Goal: Information Seeking & Learning: Learn about a topic

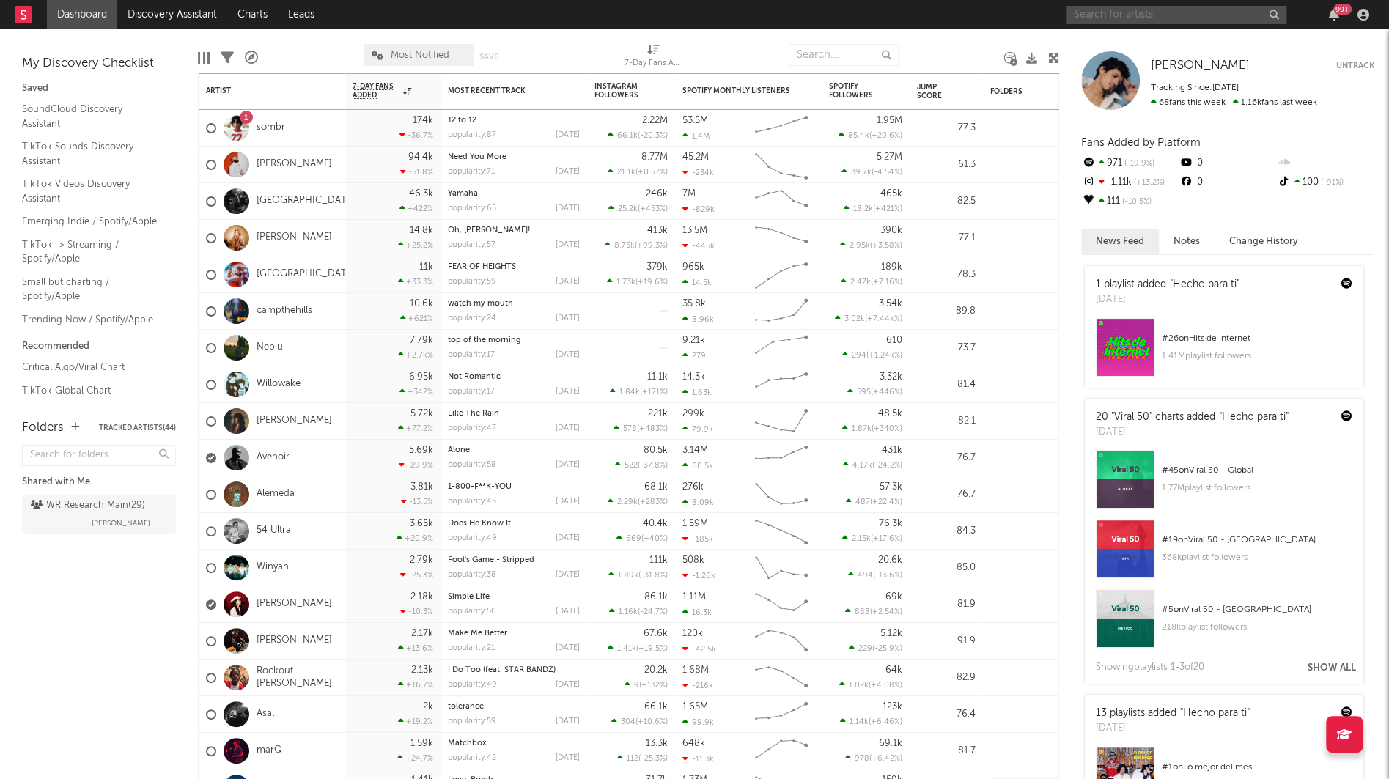
click at [1088, 14] on input "text" at bounding box center [1176, 15] width 220 height 18
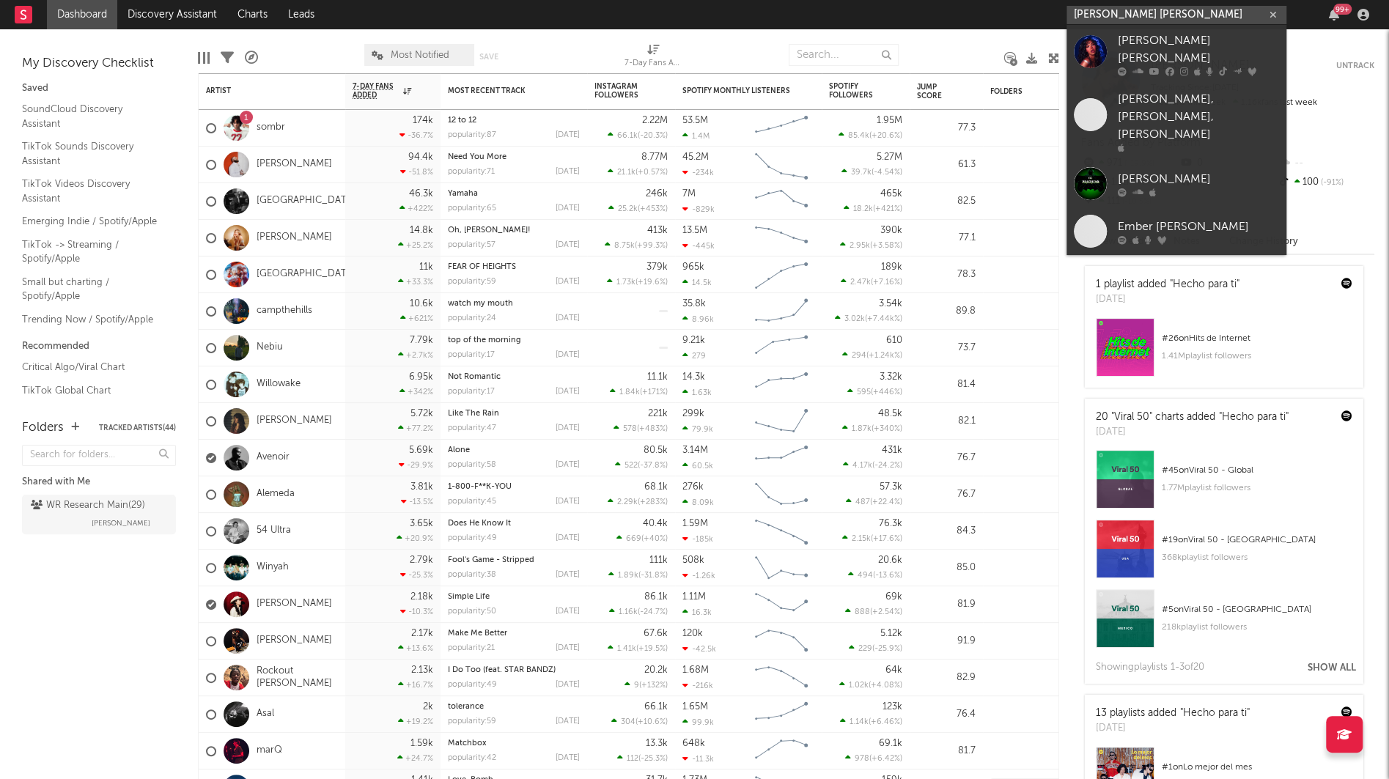
type input "[PERSON_NAME] [PERSON_NAME]"
click at [1092, 35] on div at bounding box center [1090, 50] width 33 height 33
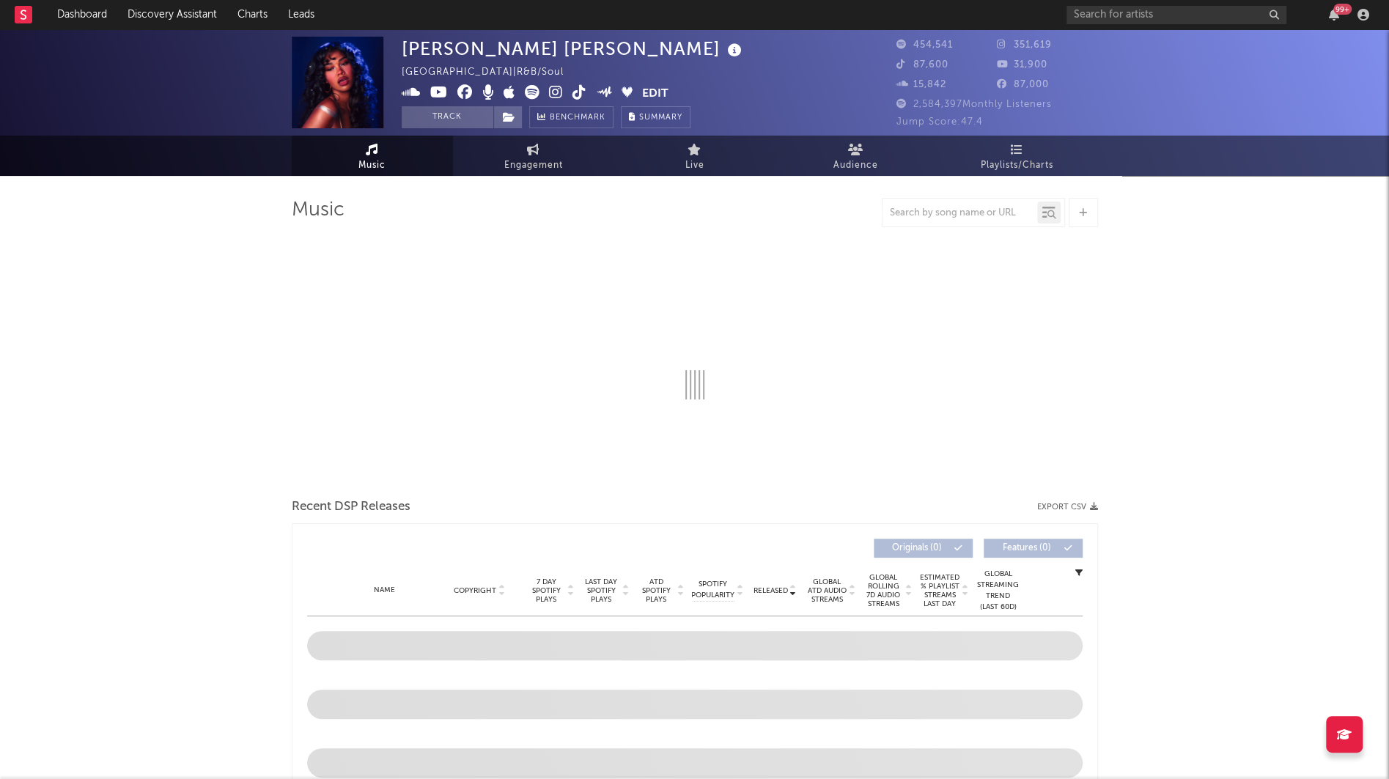
select select "6m"
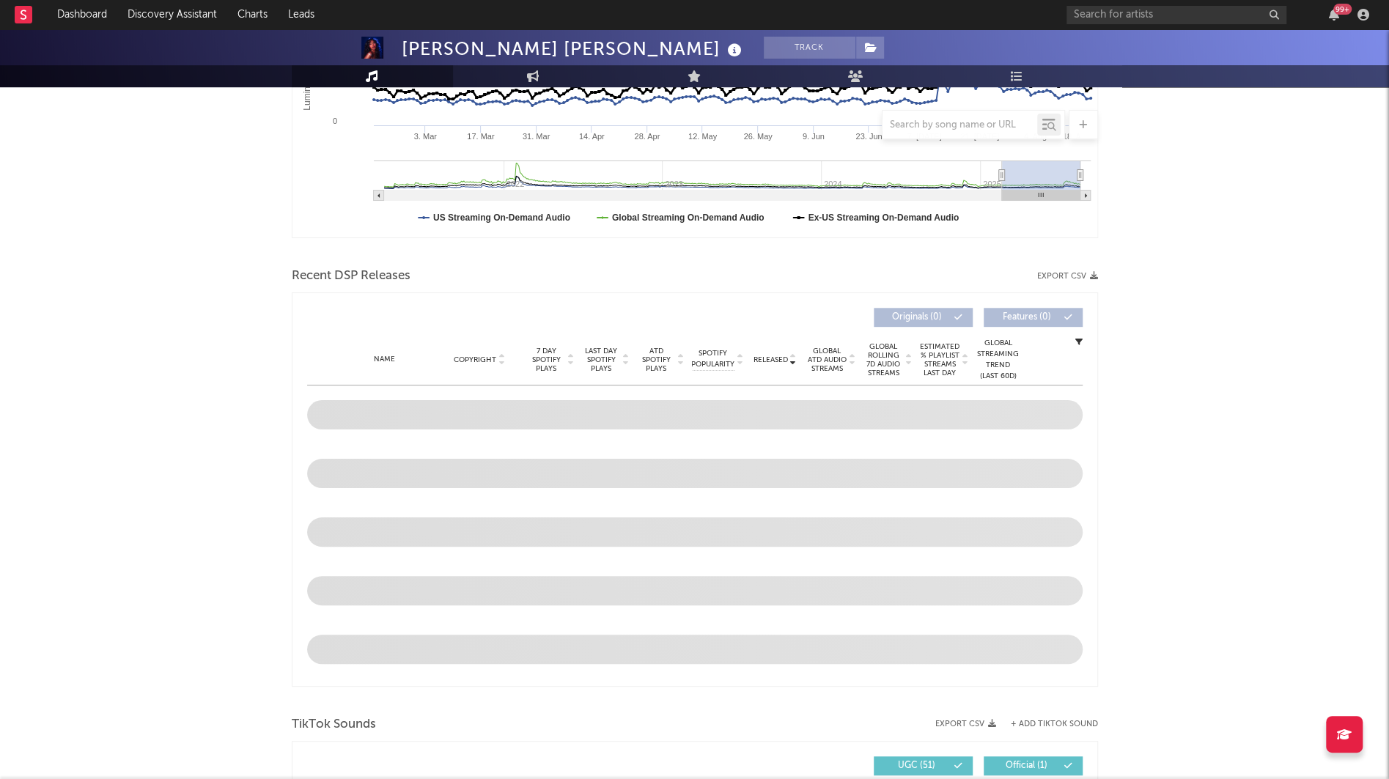
scroll to position [490, 0]
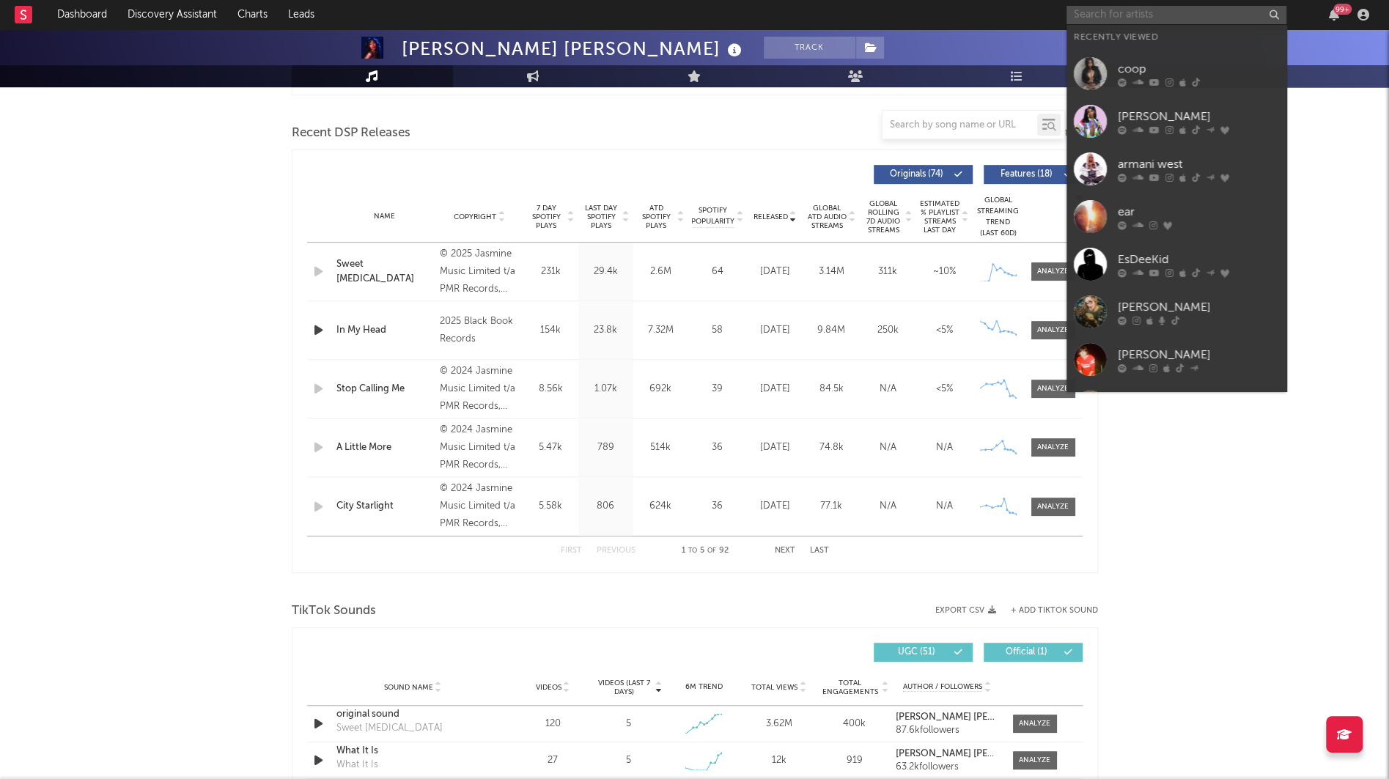
click at [1071, 12] on input "text" at bounding box center [1176, 15] width 220 height 18
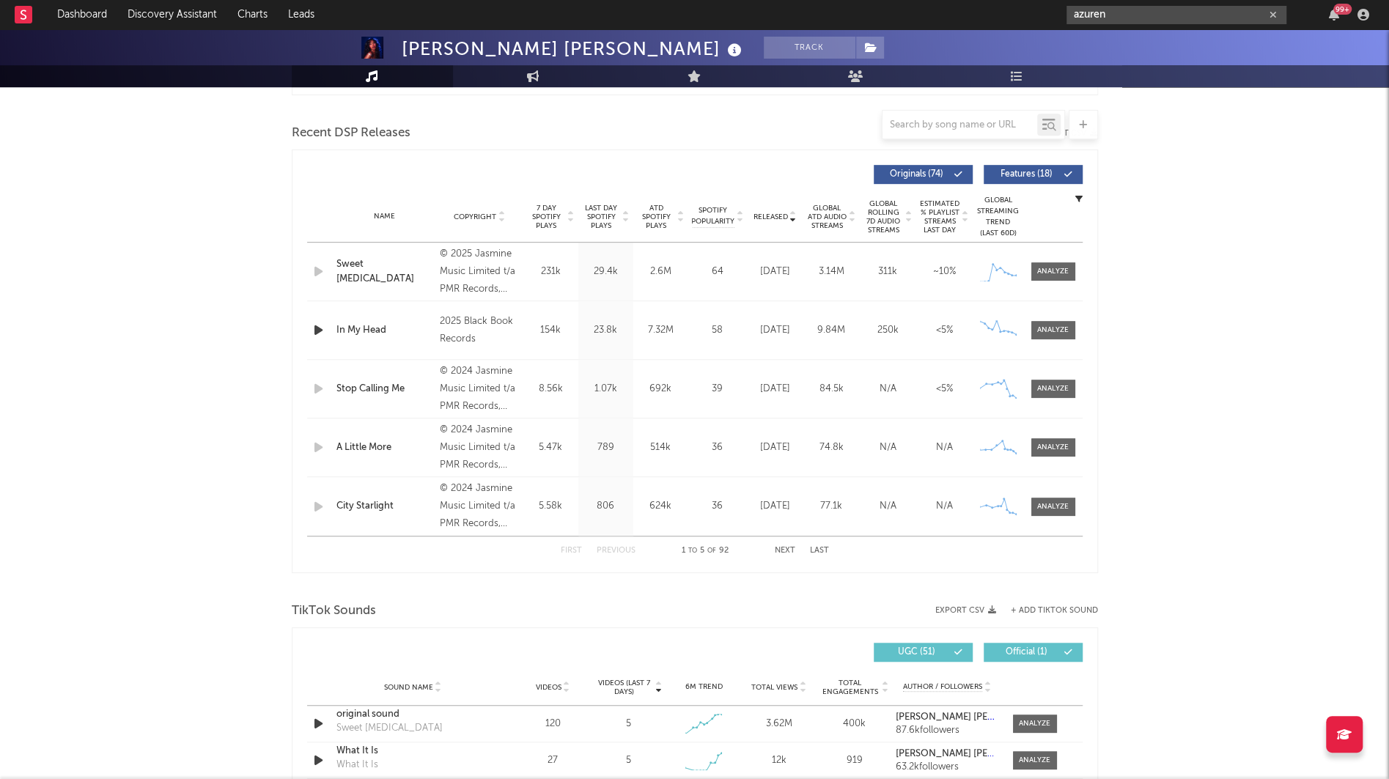
type input "azuren"
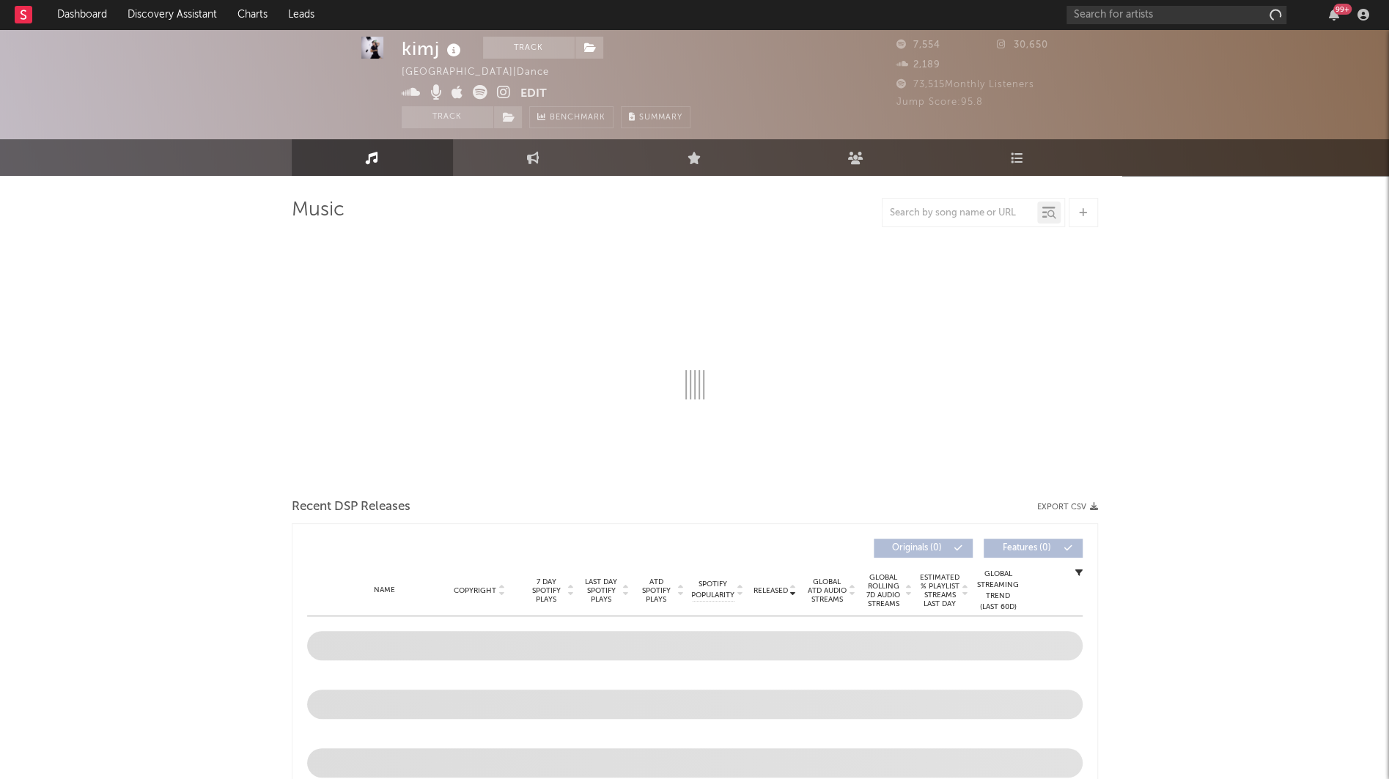
scroll to position [9, 0]
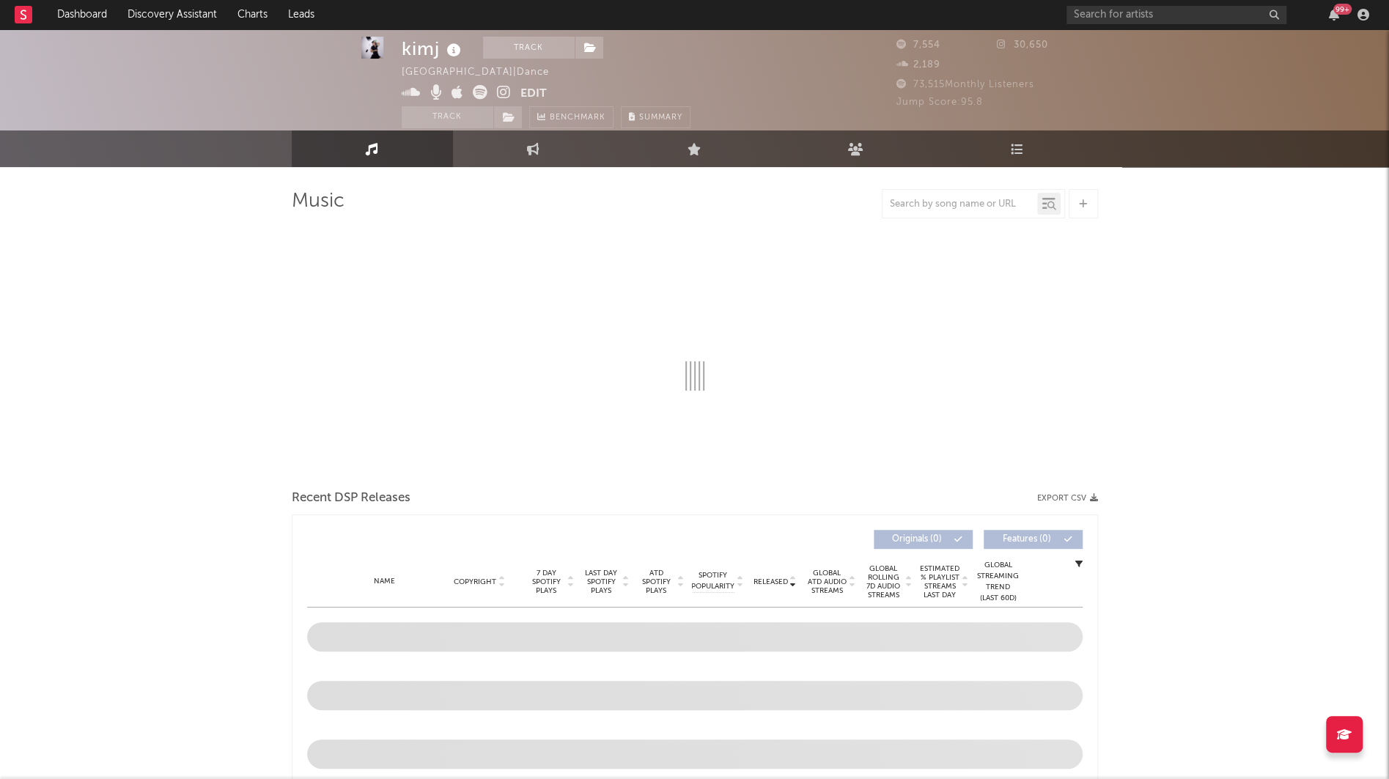
select select "1w"
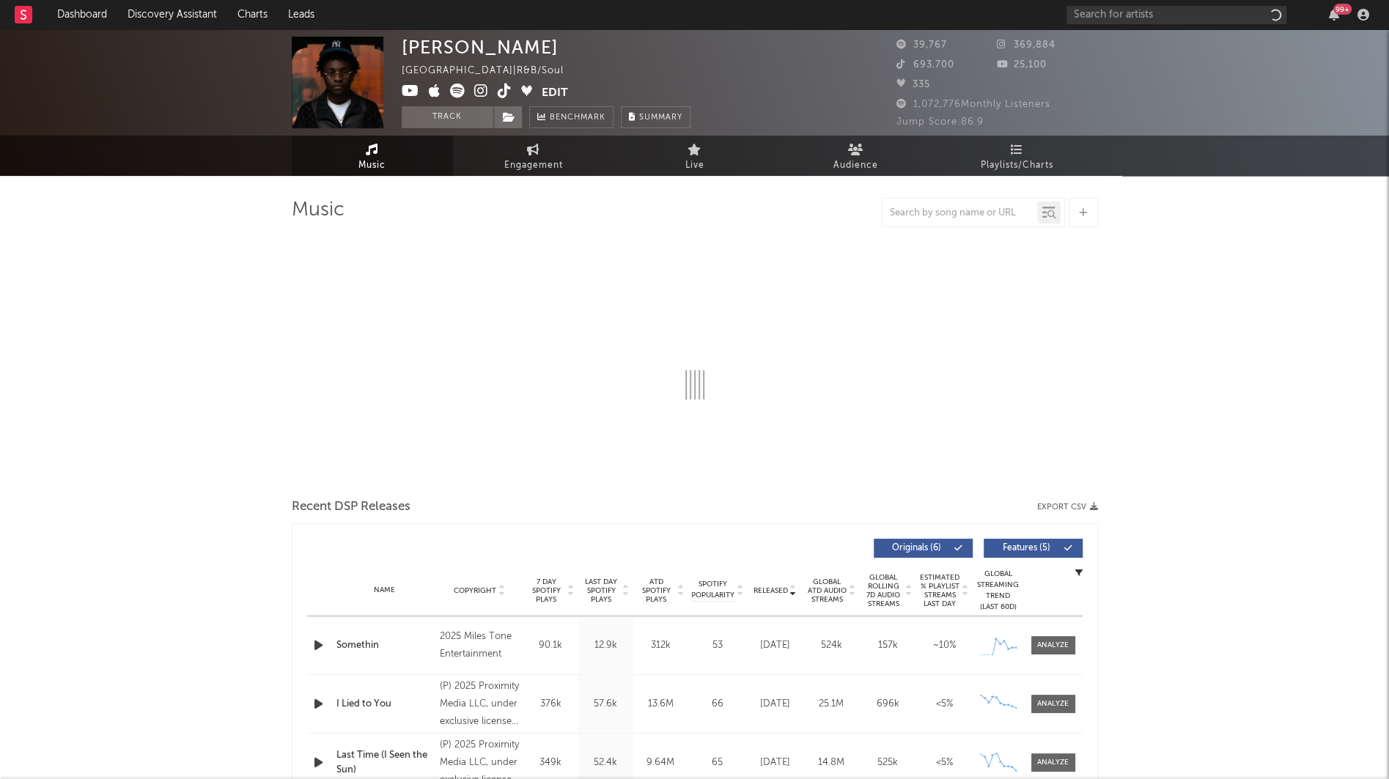
select select "1w"
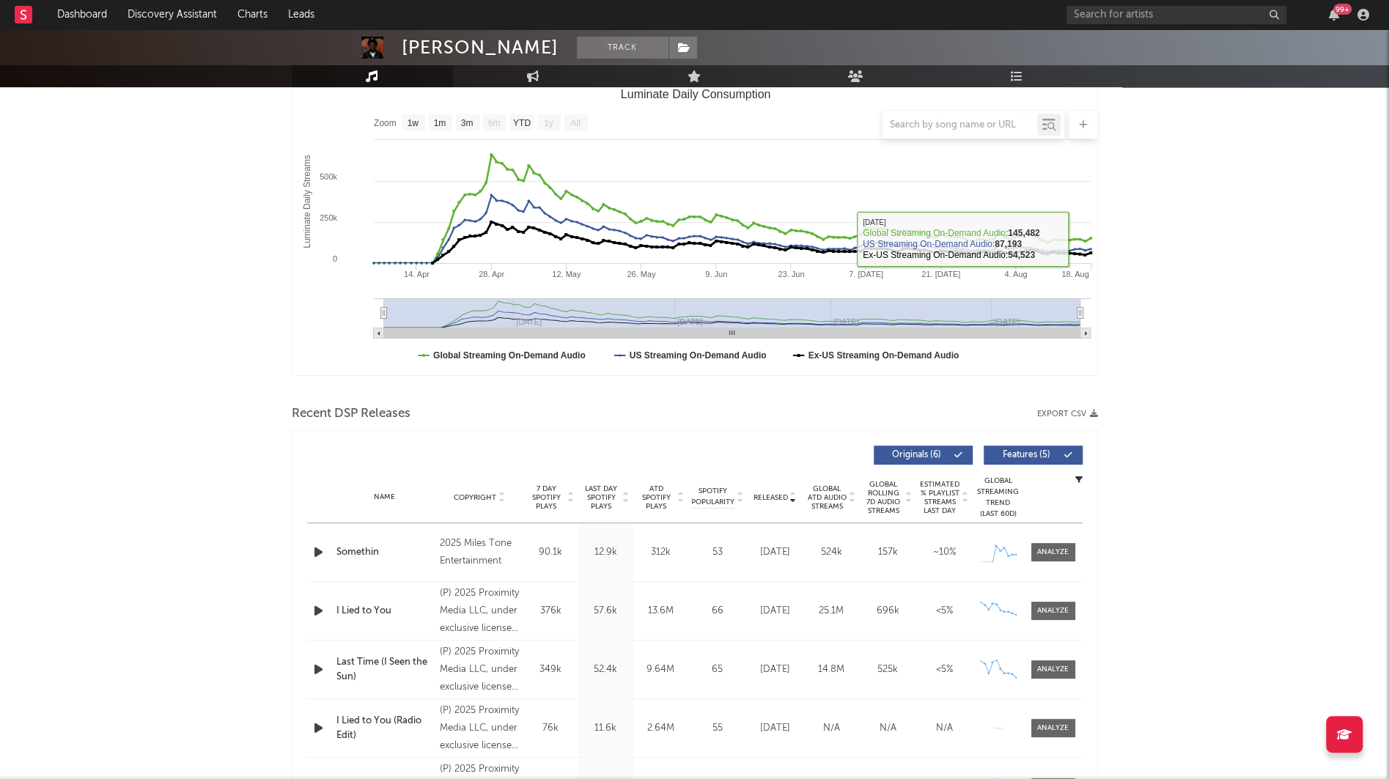
scroll to position [200, 0]
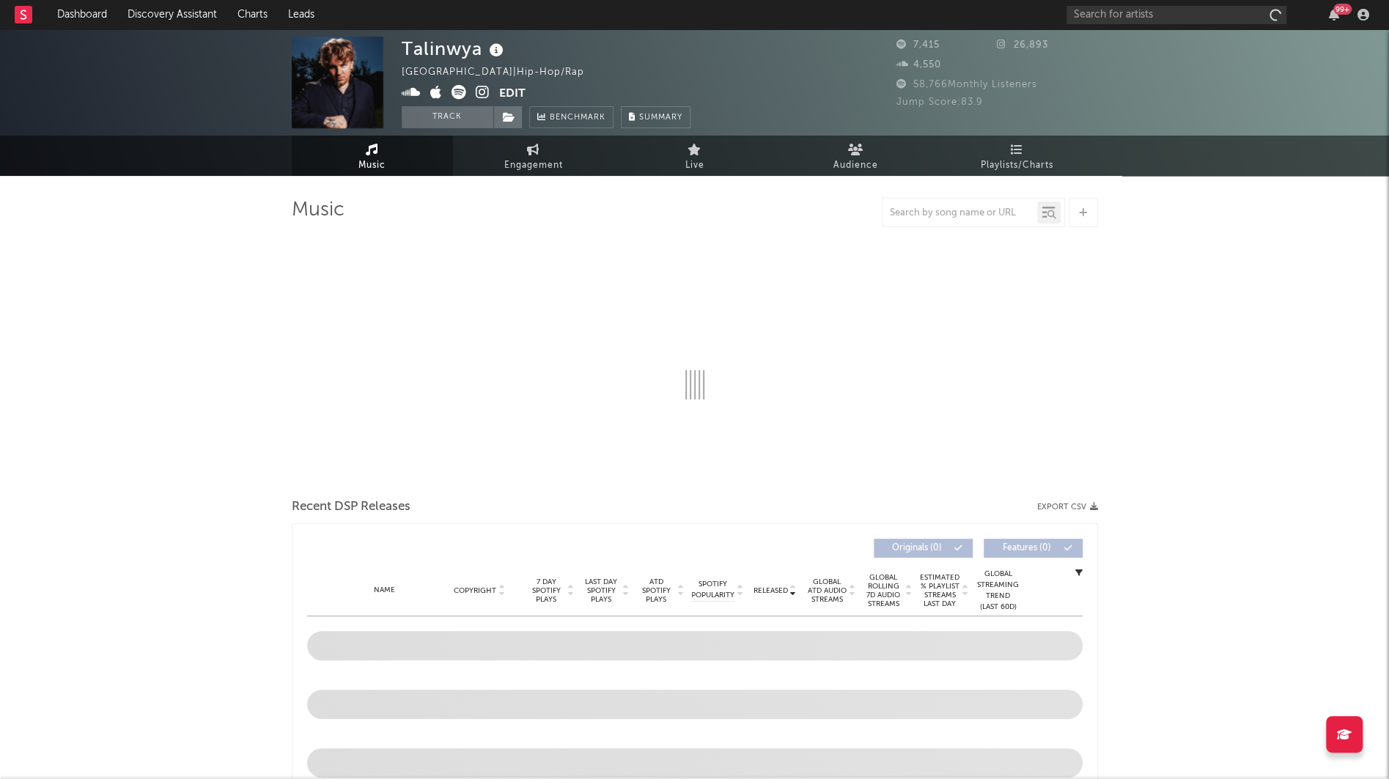
select select "6m"
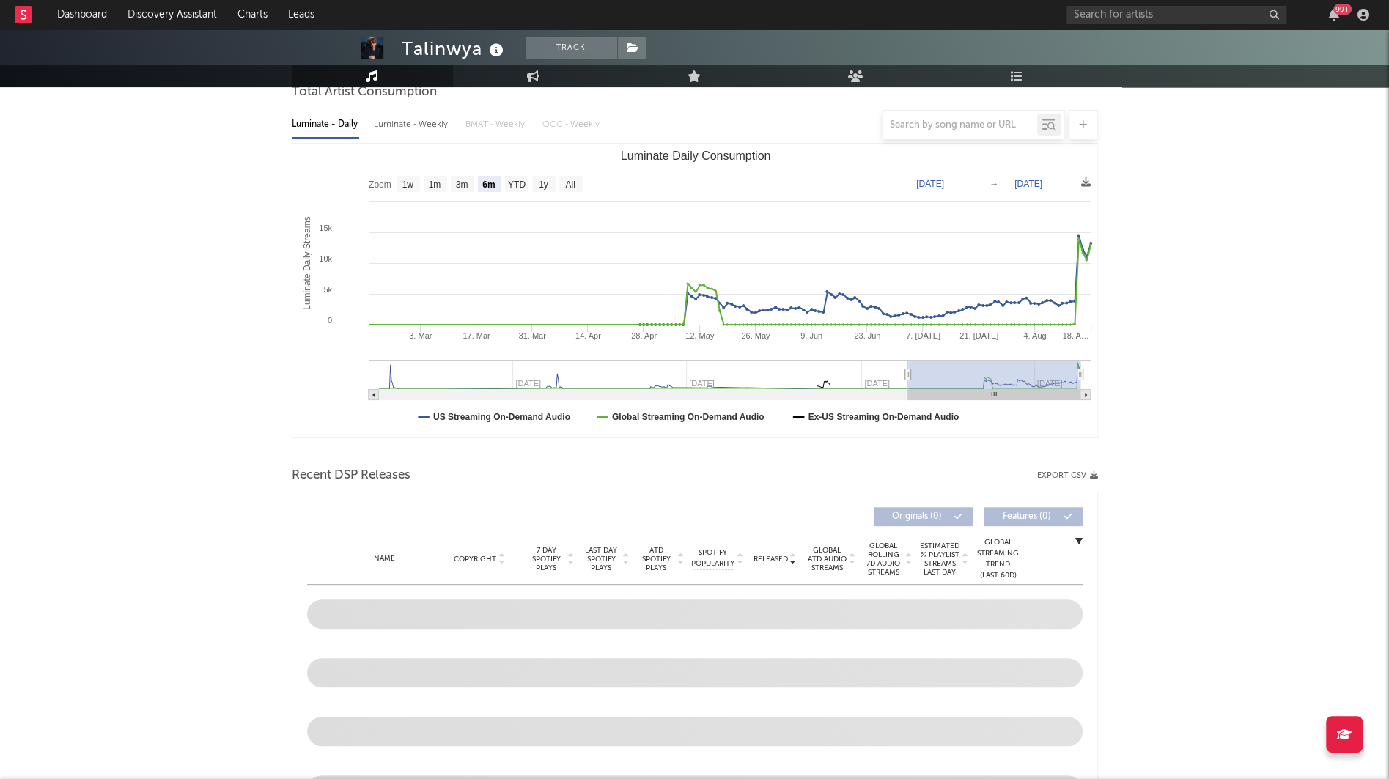
scroll to position [271, 0]
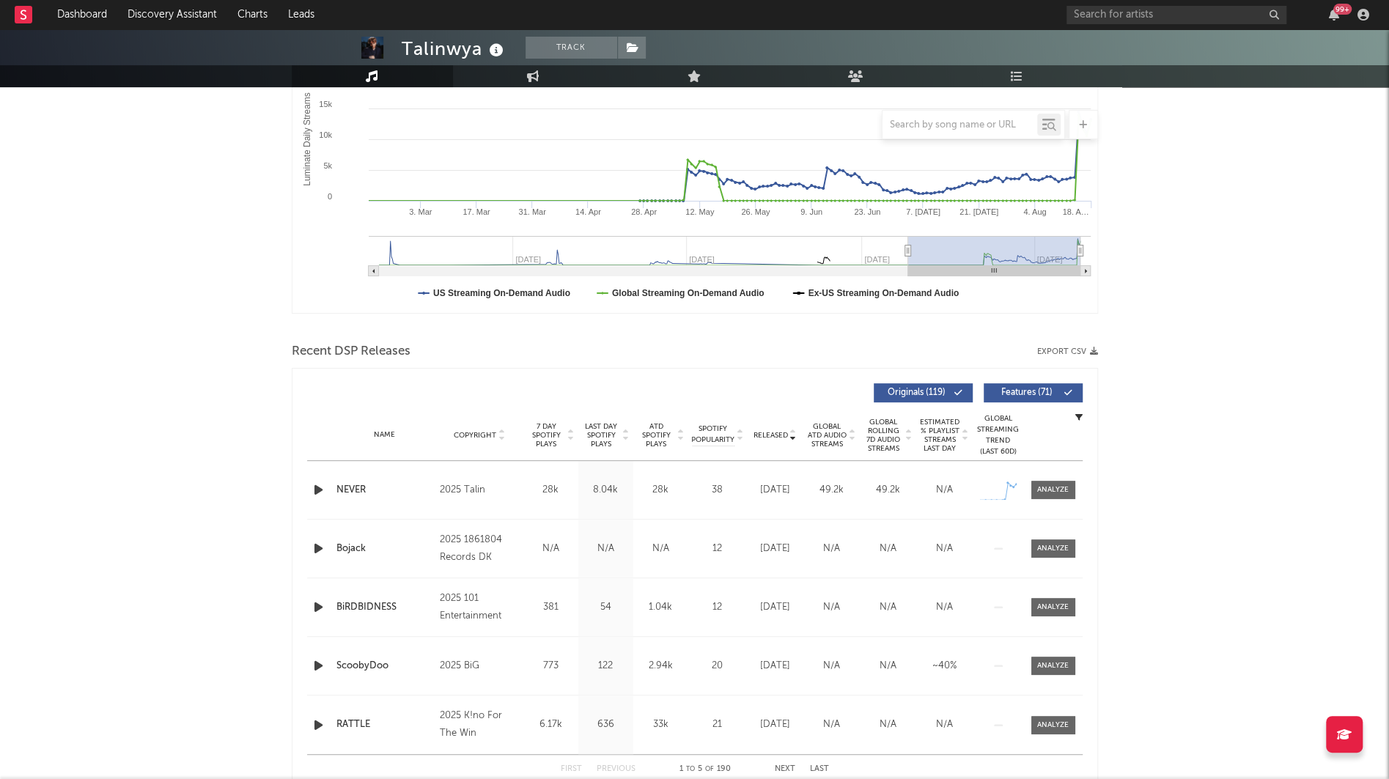
click at [309, 487] on div at bounding box center [320, 490] width 26 height 18
click at [320, 487] on icon "button" at bounding box center [318, 490] width 15 height 18
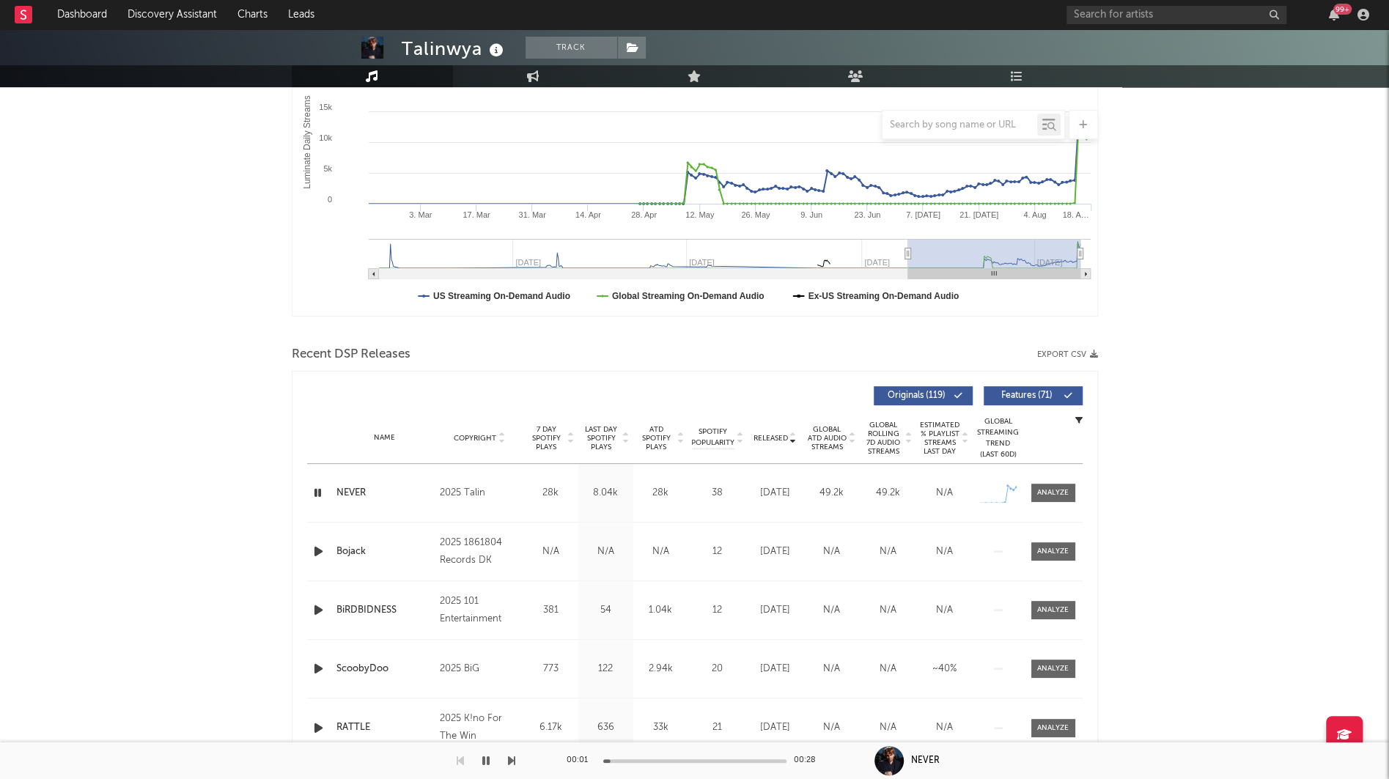
scroll to position [0, 0]
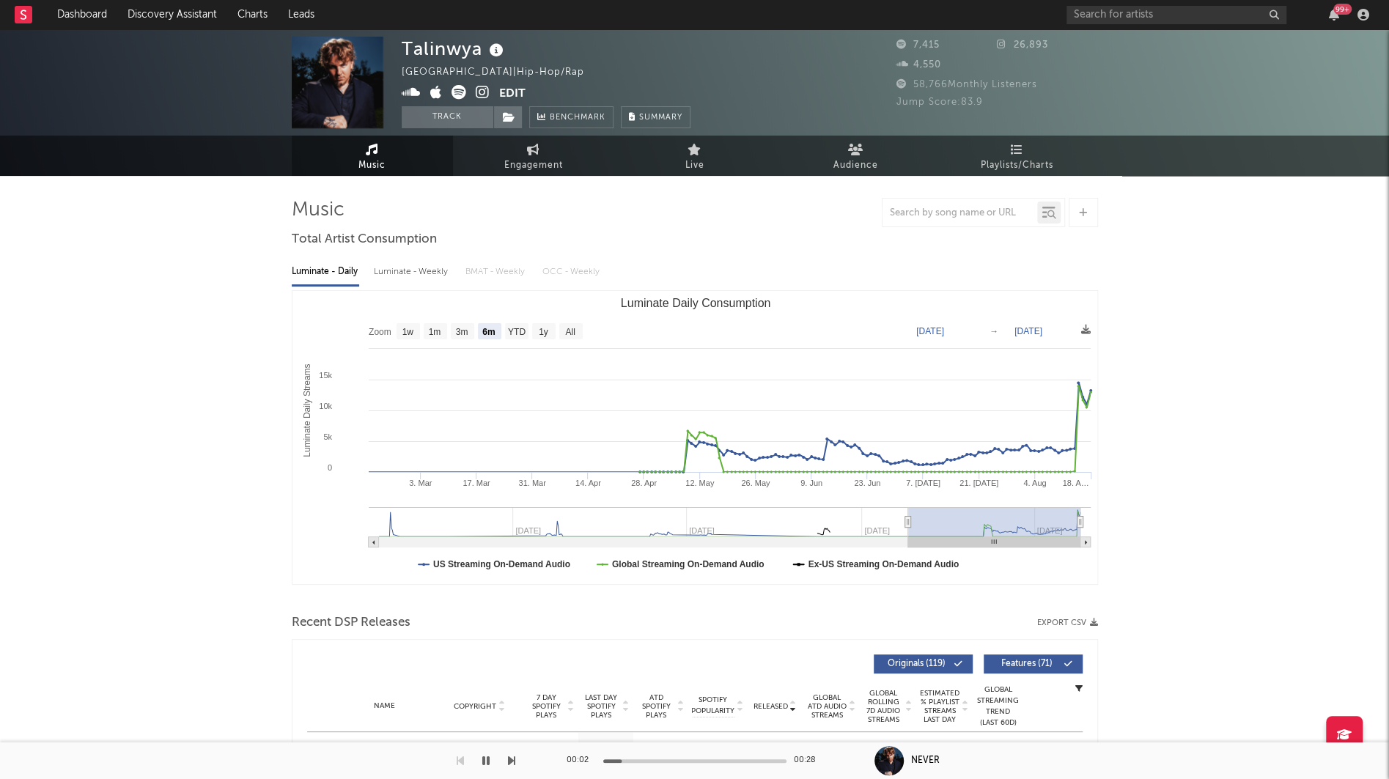
click at [499, 56] on icon at bounding box center [496, 50] width 21 height 21
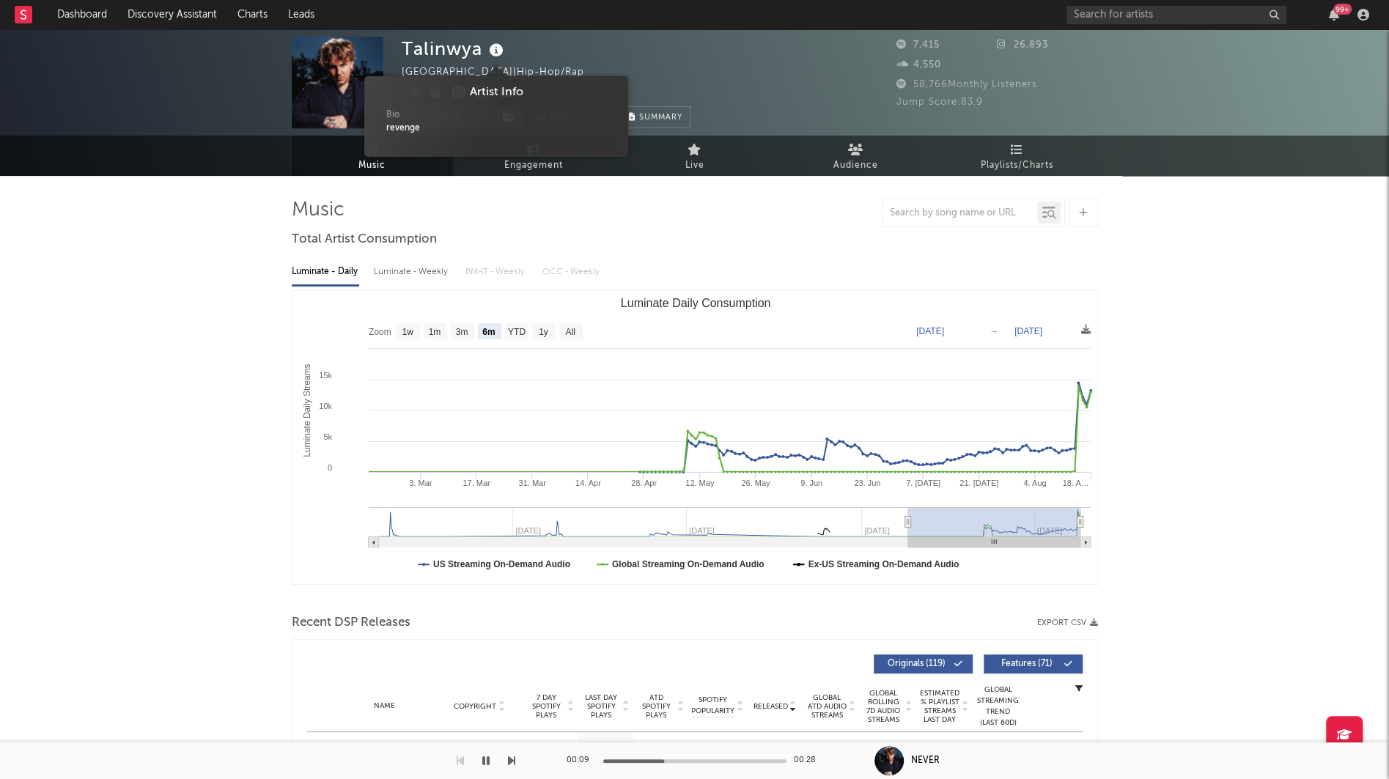
click at [494, 53] on icon at bounding box center [496, 50] width 21 height 21
click at [217, 98] on div "Talinwya United States | Hip-Hop/Rap Edit Track Benchmark Summary 7,415 26,893 …" at bounding box center [694, 82] width 1389 height 106
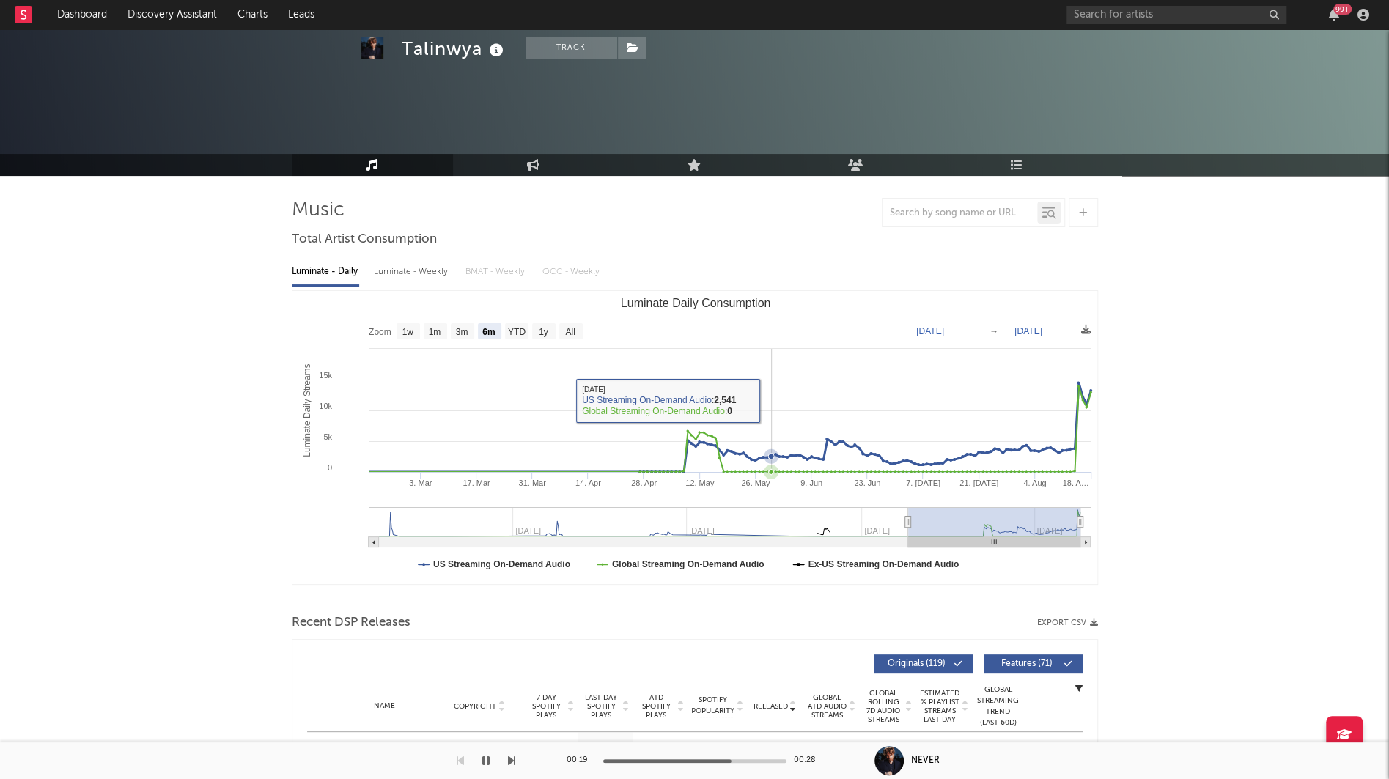
scroll to position [150, 0]
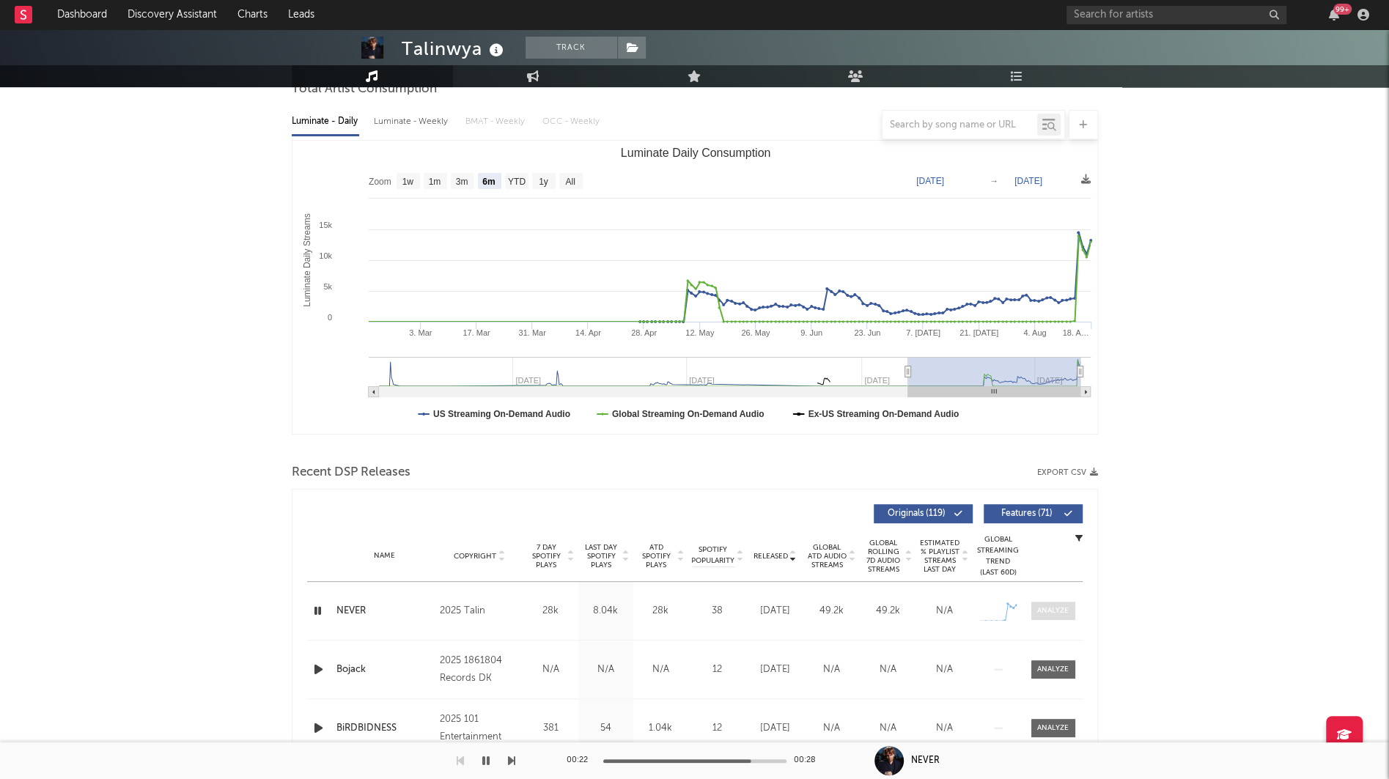
click at [1048, 602] on span at bounding box center [1053, 611] width 44 height 18
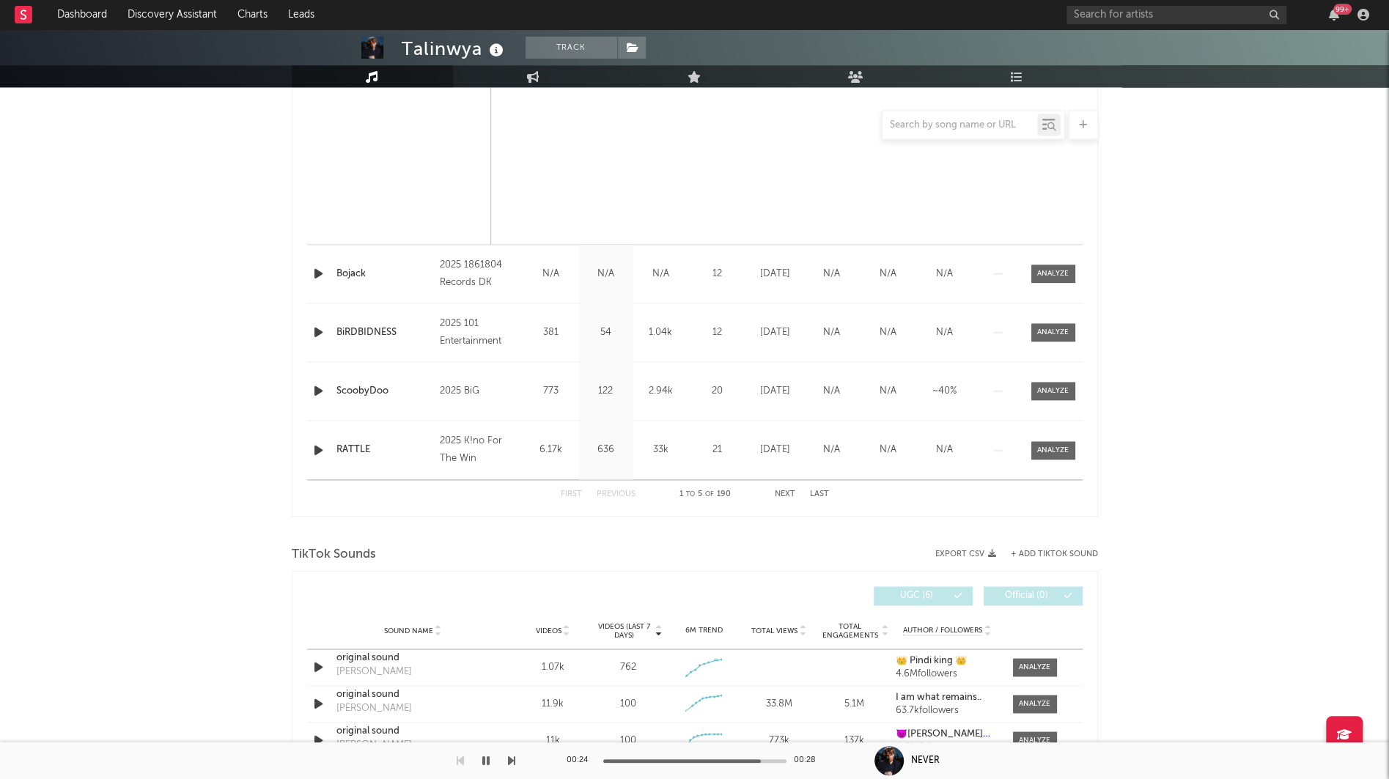
scroll to position [1461, 0]
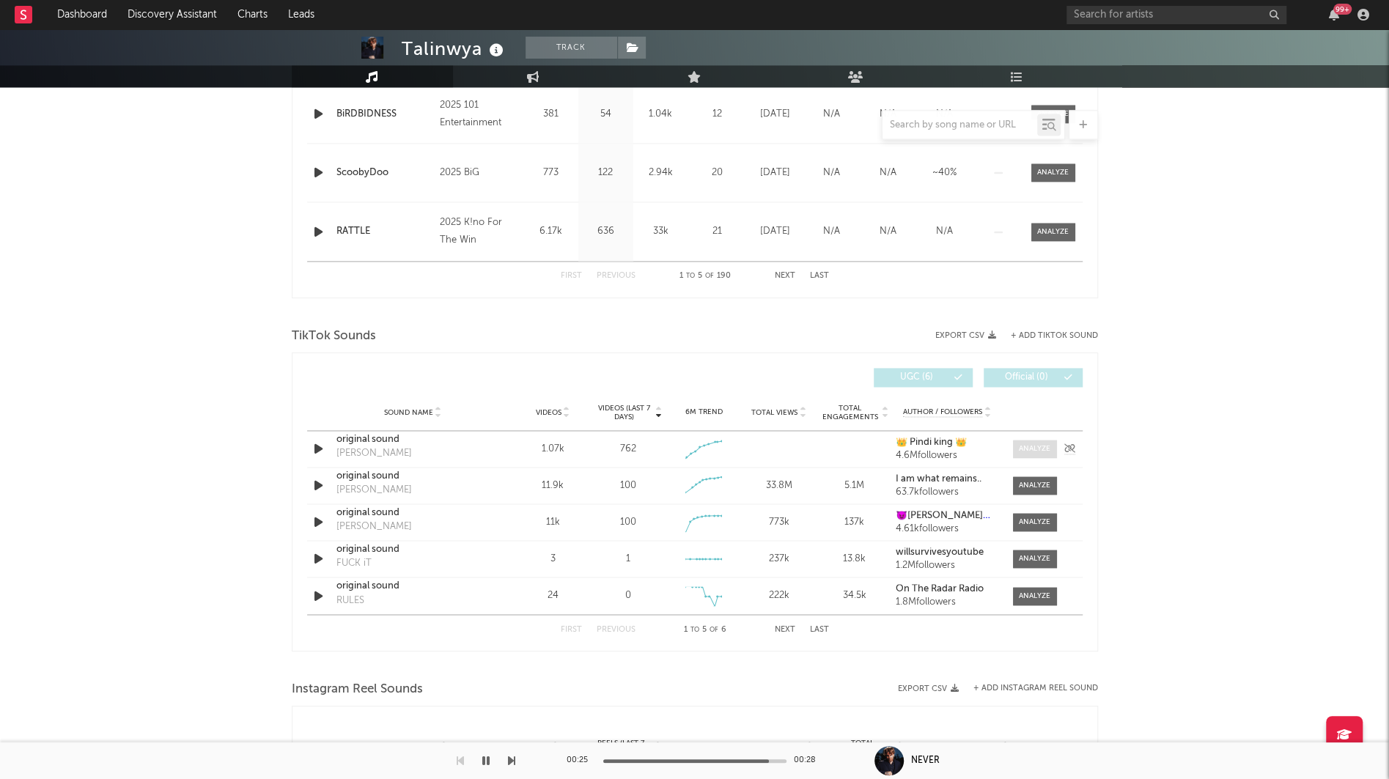
click at [1038, 447] on div at bounding box center [1035, 448] width 32 height 11
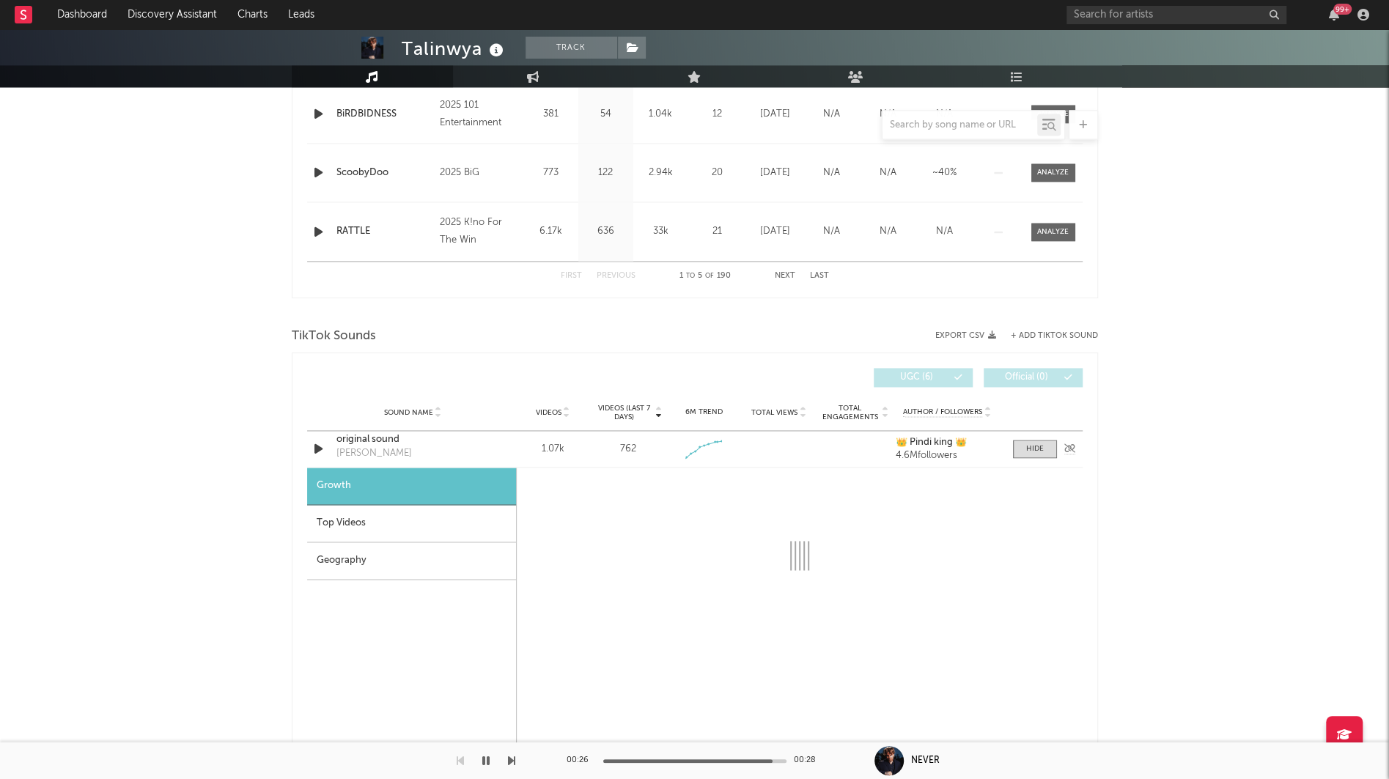
select select "1w"
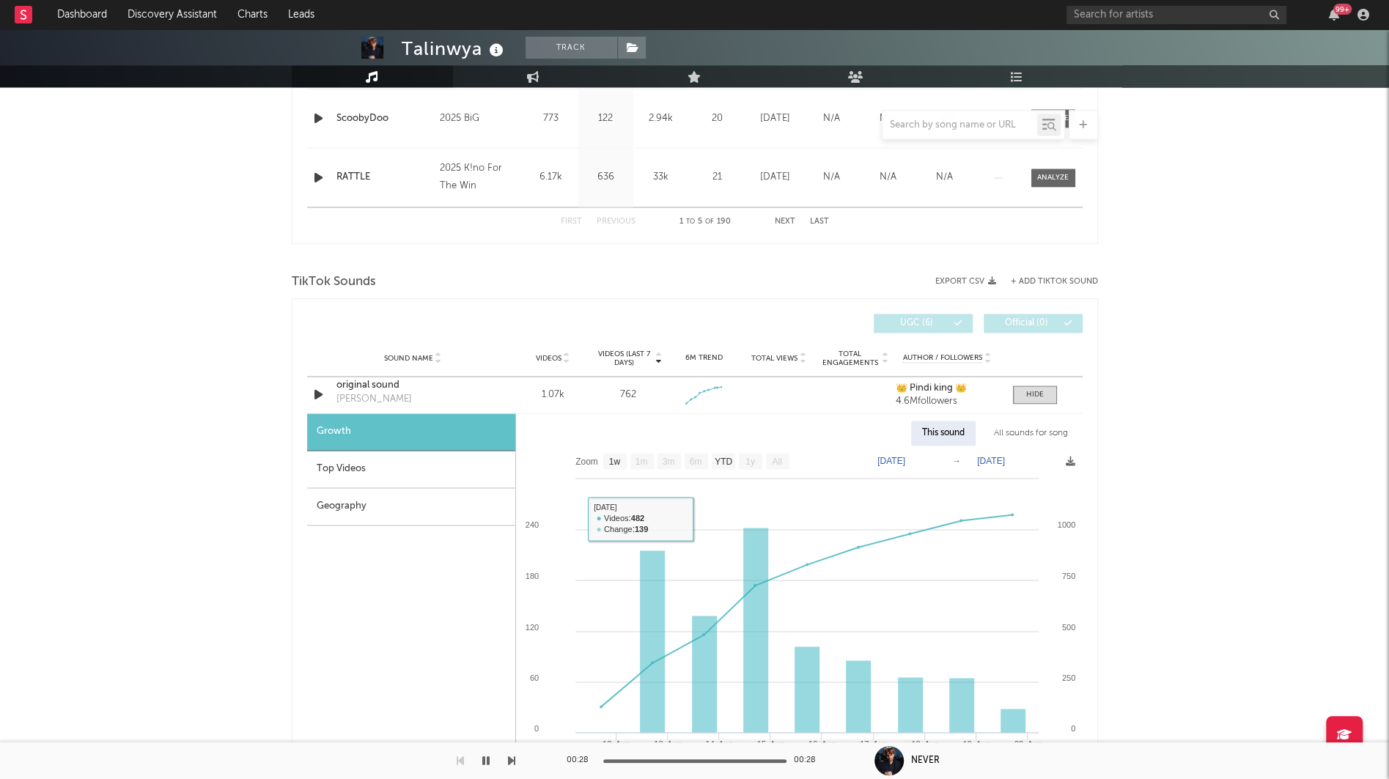
scroll to position [1495, 0]
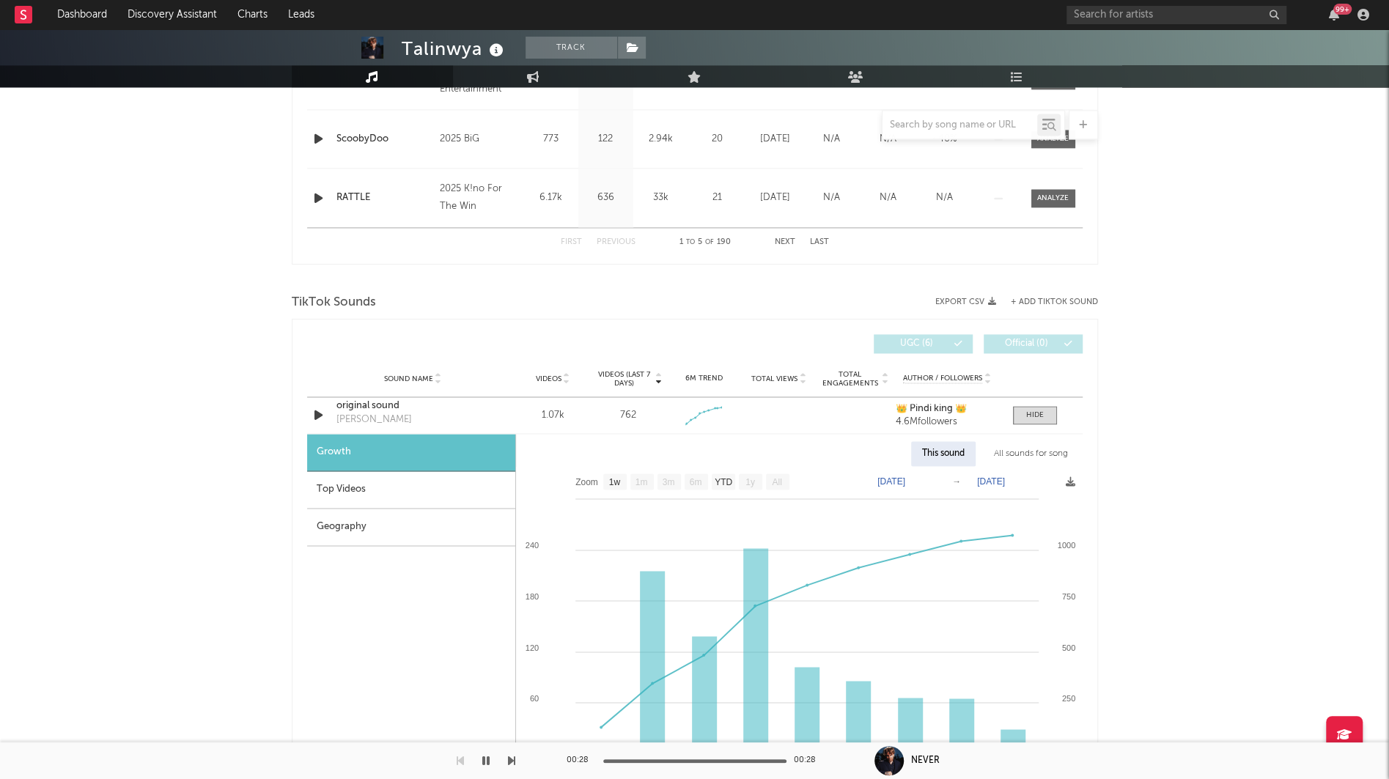
click at [304, 408] on div "Videos (last 7 days) Sound Name Videos Videos (last 7 days) Total Views Total E…" at bounding box center [695, 670] width 806 height 703
click at [328, 408] on div at bounding box center [320, 415] width 18 height 18
click at [317, 408] on icon "button" at bounding box center [318, 415] width 15 height 18
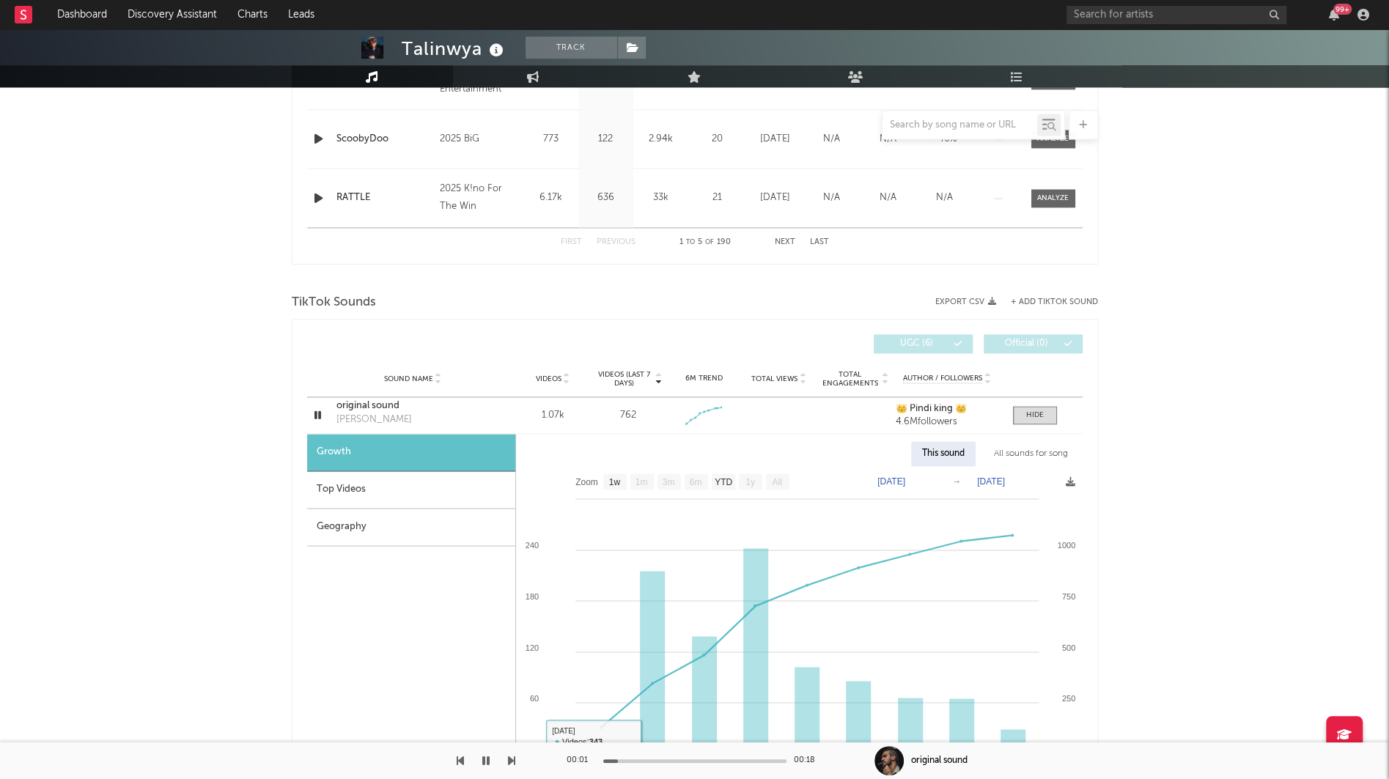
click at [672, 760] on div at bounding box center [694, 761] width 183 height 4
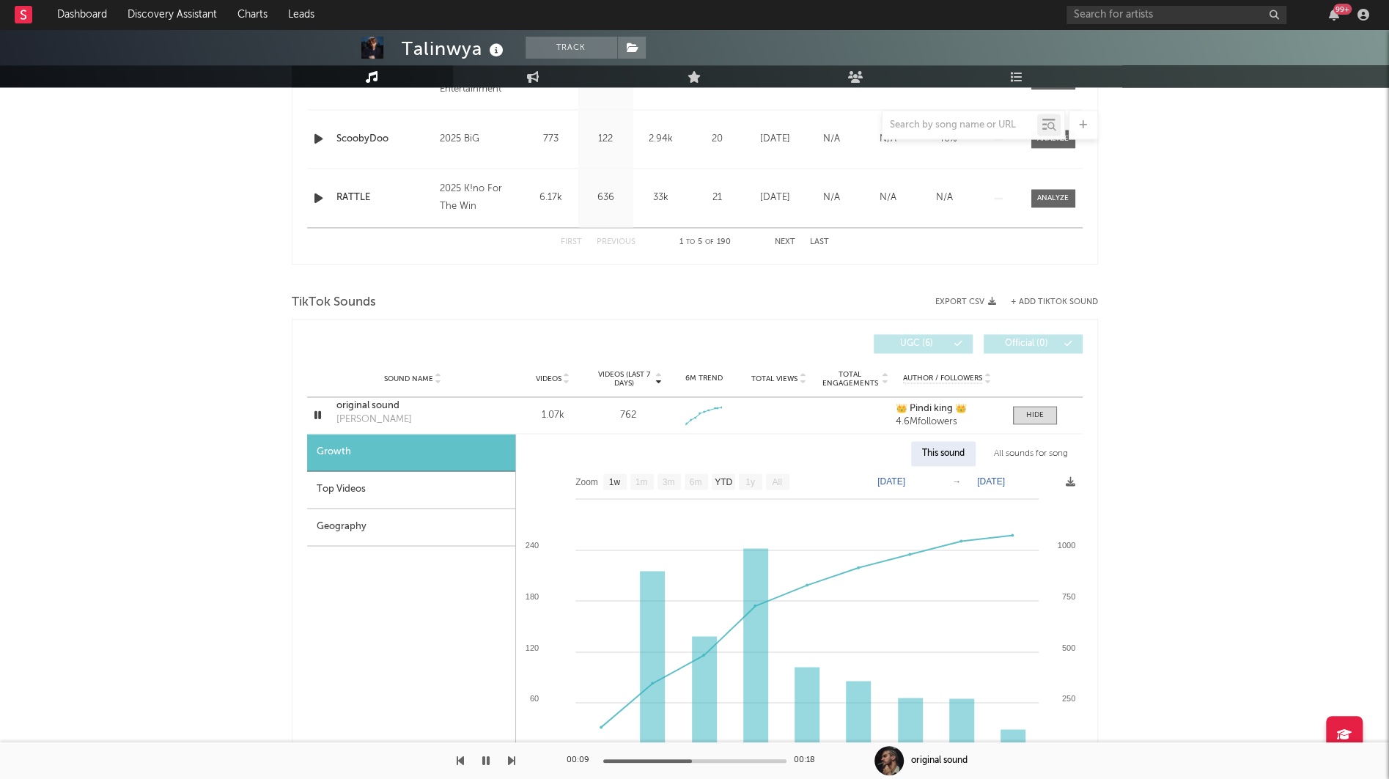
click at [745, 761] on div at bounding box center [694, 761] width 183 height 4
click at [311, 416] on icon "button" at bounding box center [318, 415] width 14 height 18
click at [1034, 419] on span at bounding box center [1035, 415] width 44 height 18
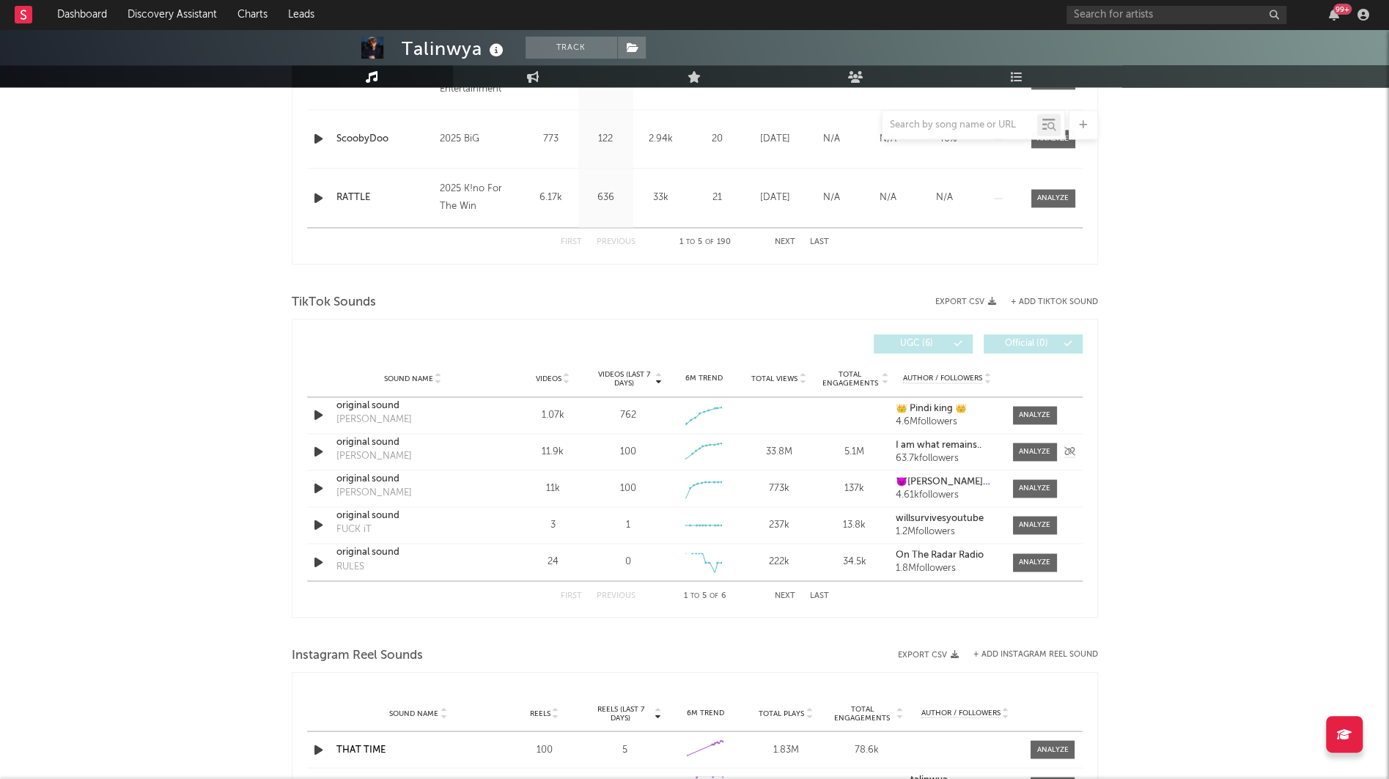
click at [320, 451] on icon "button" at bounding box center [318, 452] width 15 height 18
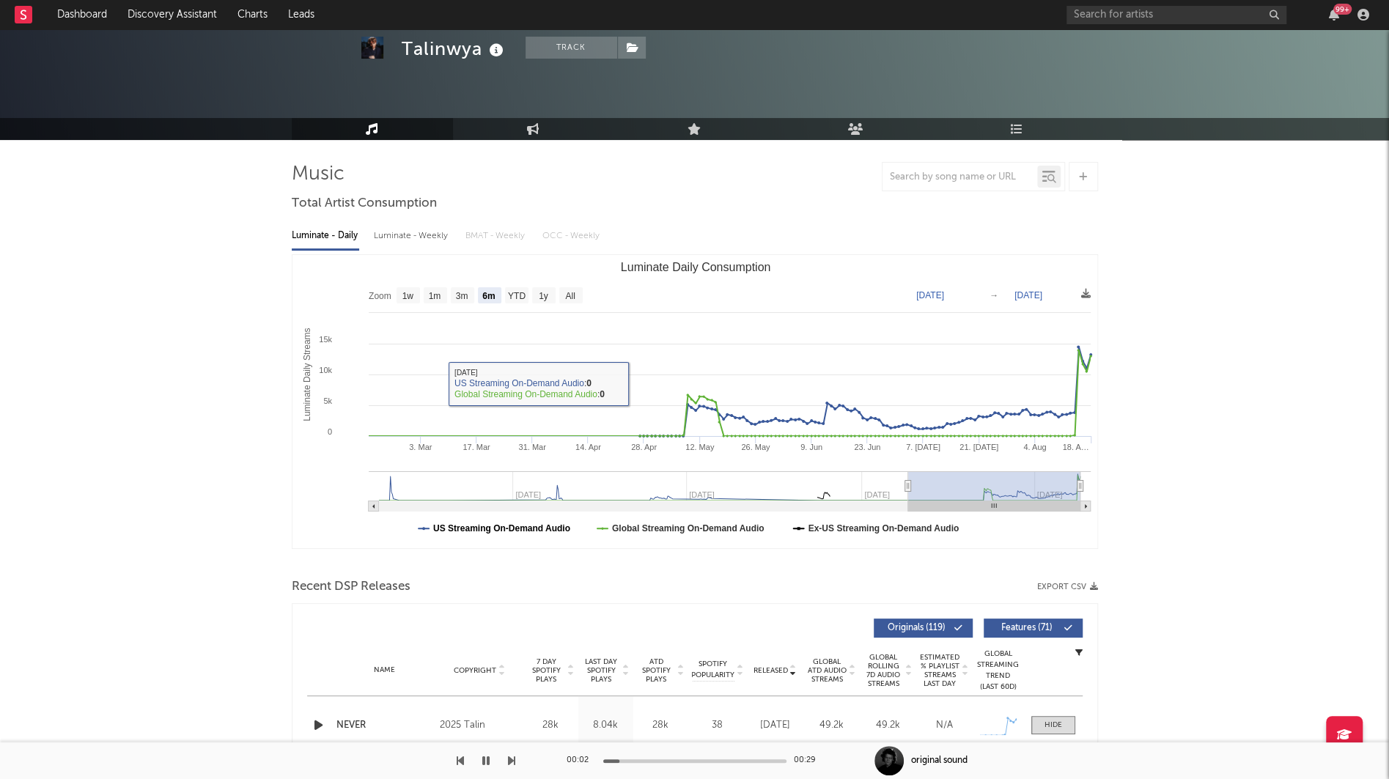
scroll to position [56, 0]
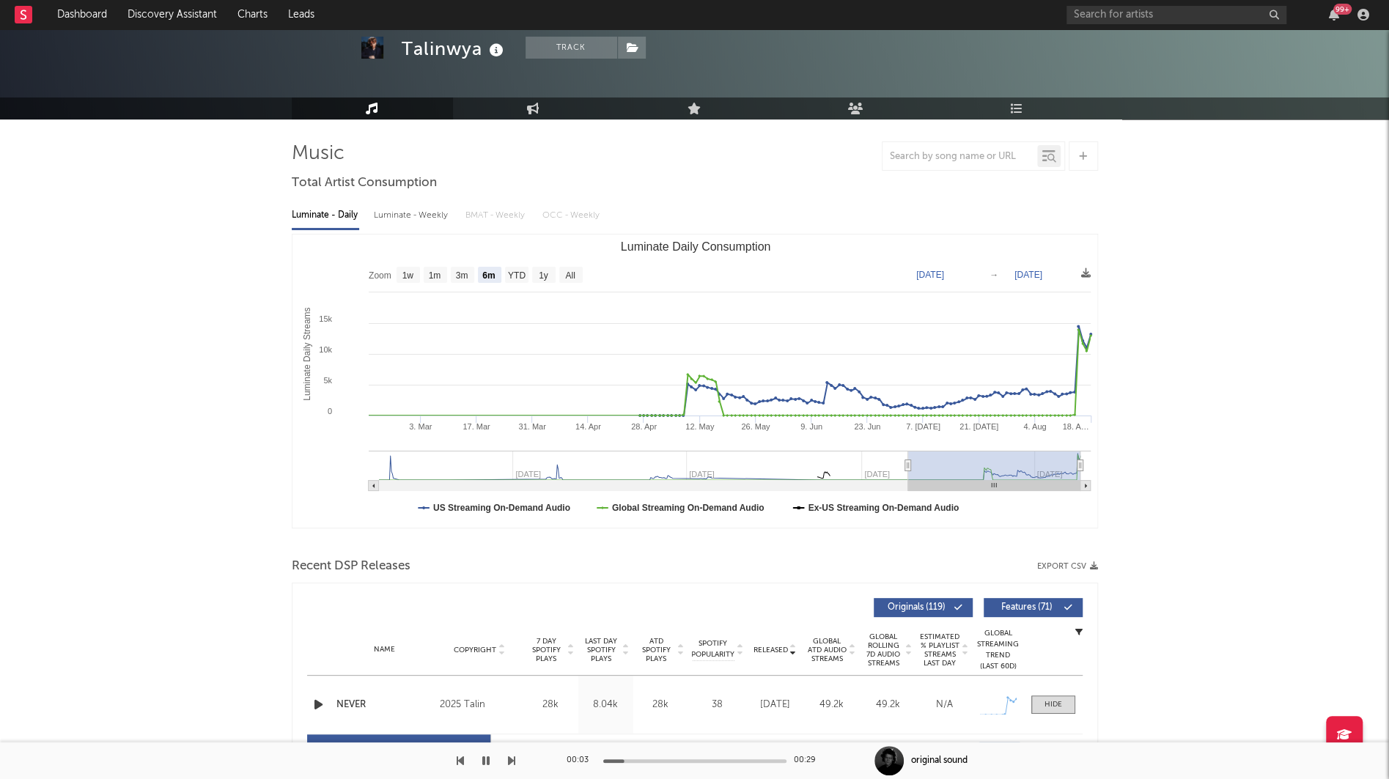
click at [690, 753] on div "00:03 00:29" at bounding box center [695, 760] width 257 height 37
click at [690, 759] on div at bounding box center [694, 761] width 183 height 4
click at [752, 759] on div at bounding box center [694, 761] width 183 height 4
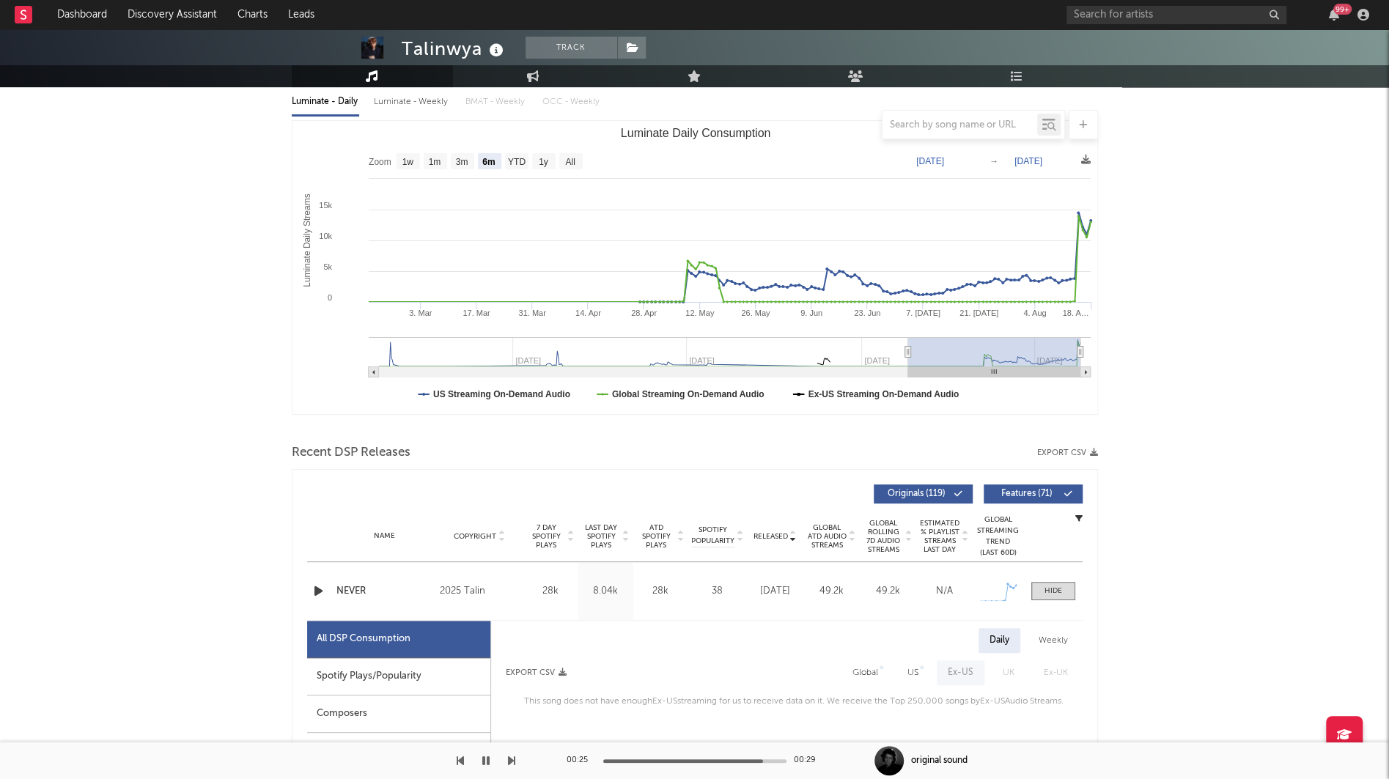
click at [315, 590] on icon "button" at bounding box center [318, 591] width 15 height 18
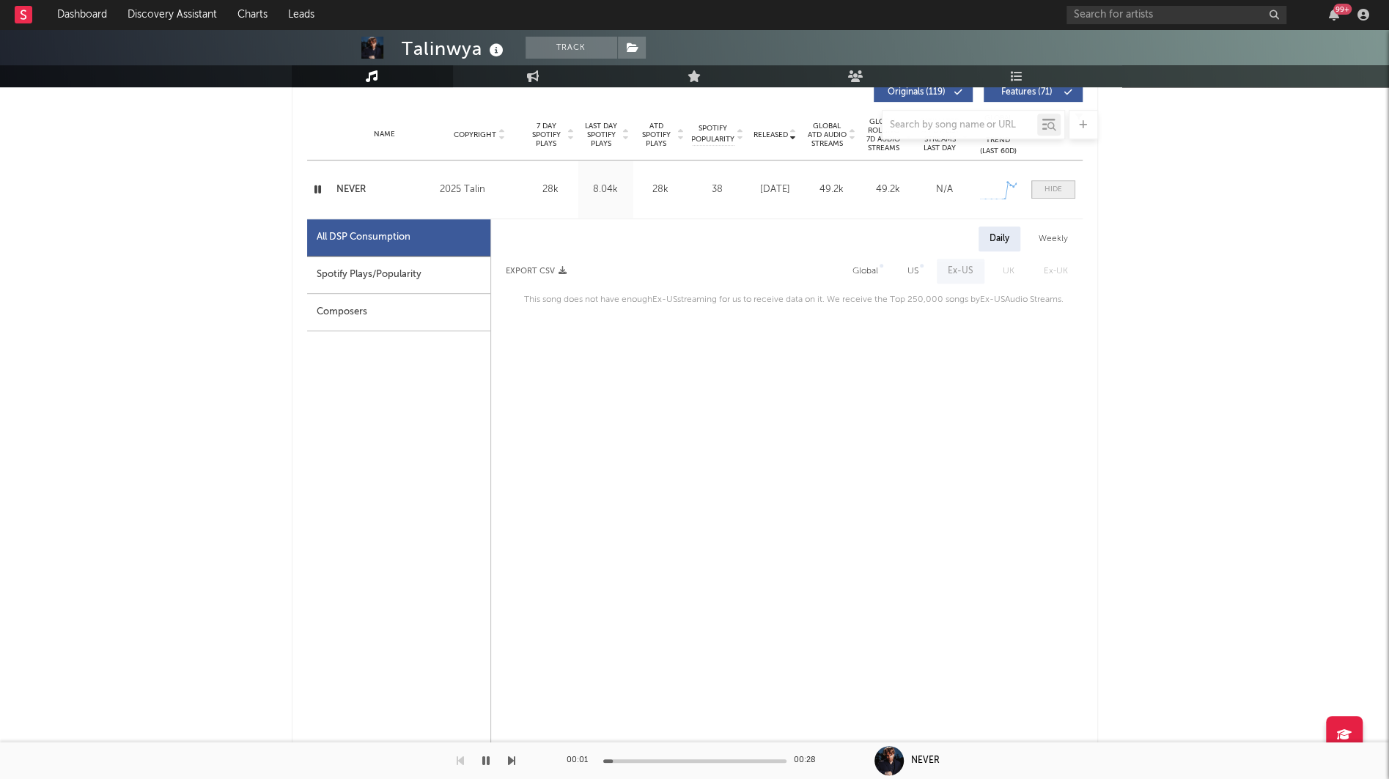
click at [1052, 185] on div at bounding box center [1053, 189] width 18 height 11
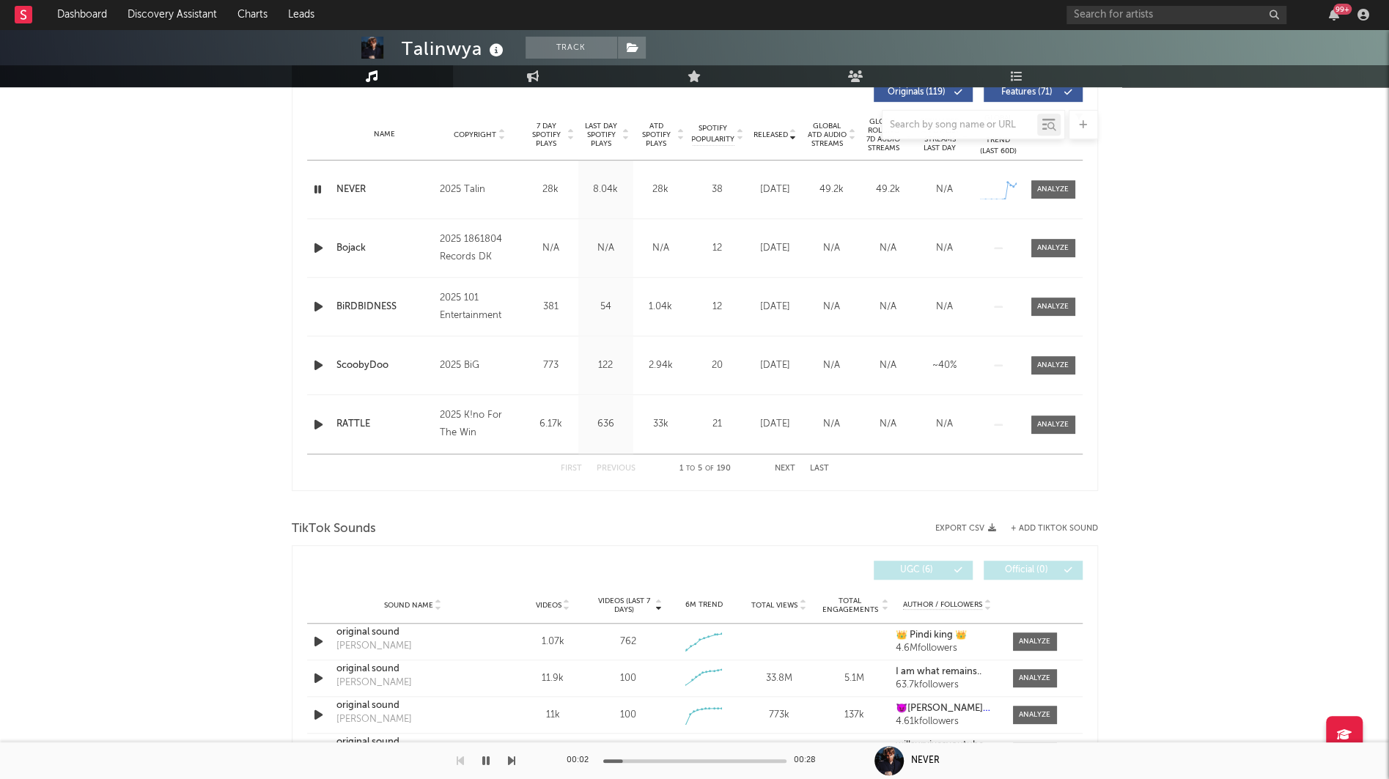
click at [312, 240] on icon "button" at bounding box center [318, 248] width 15 height 18
click at [665, 759] on div at bounding box center [694, 761] width 183 height 4
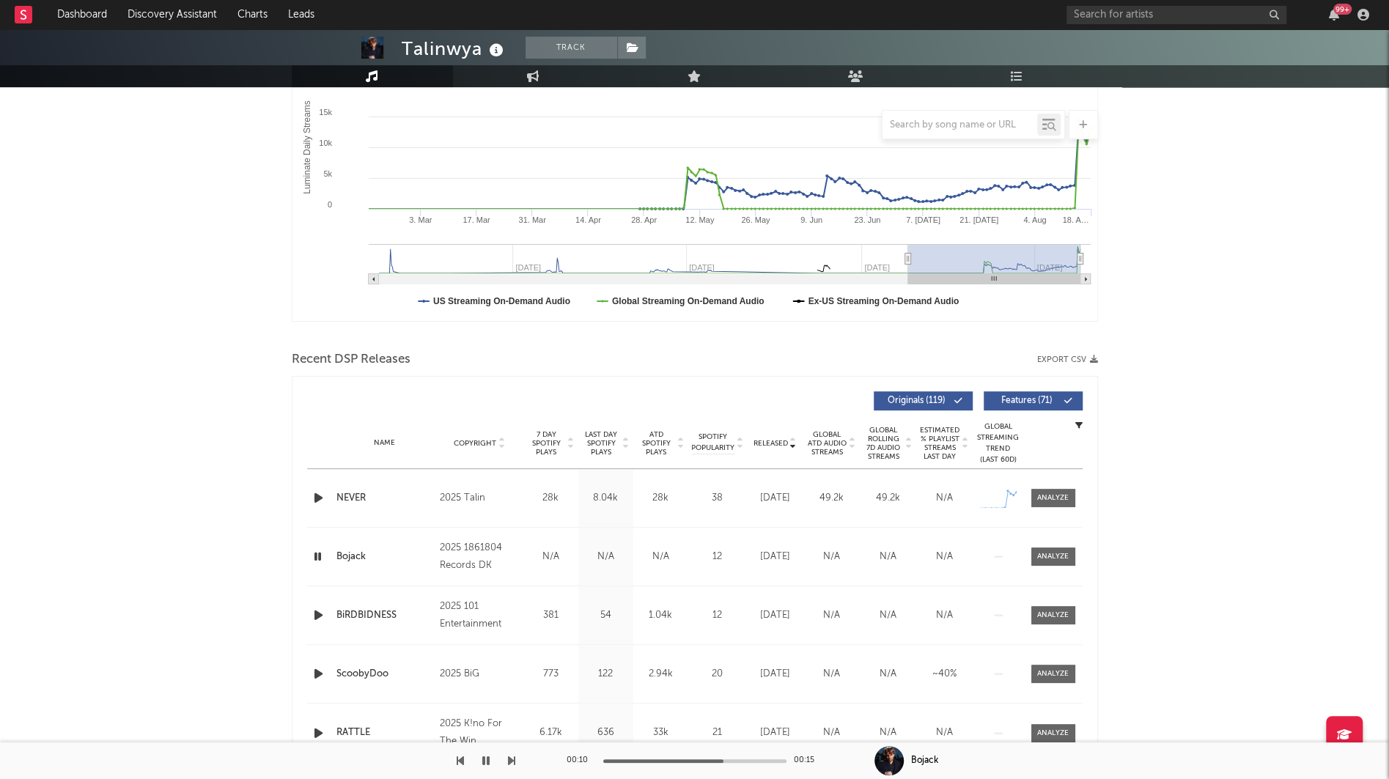
scroll to position [360, 0]
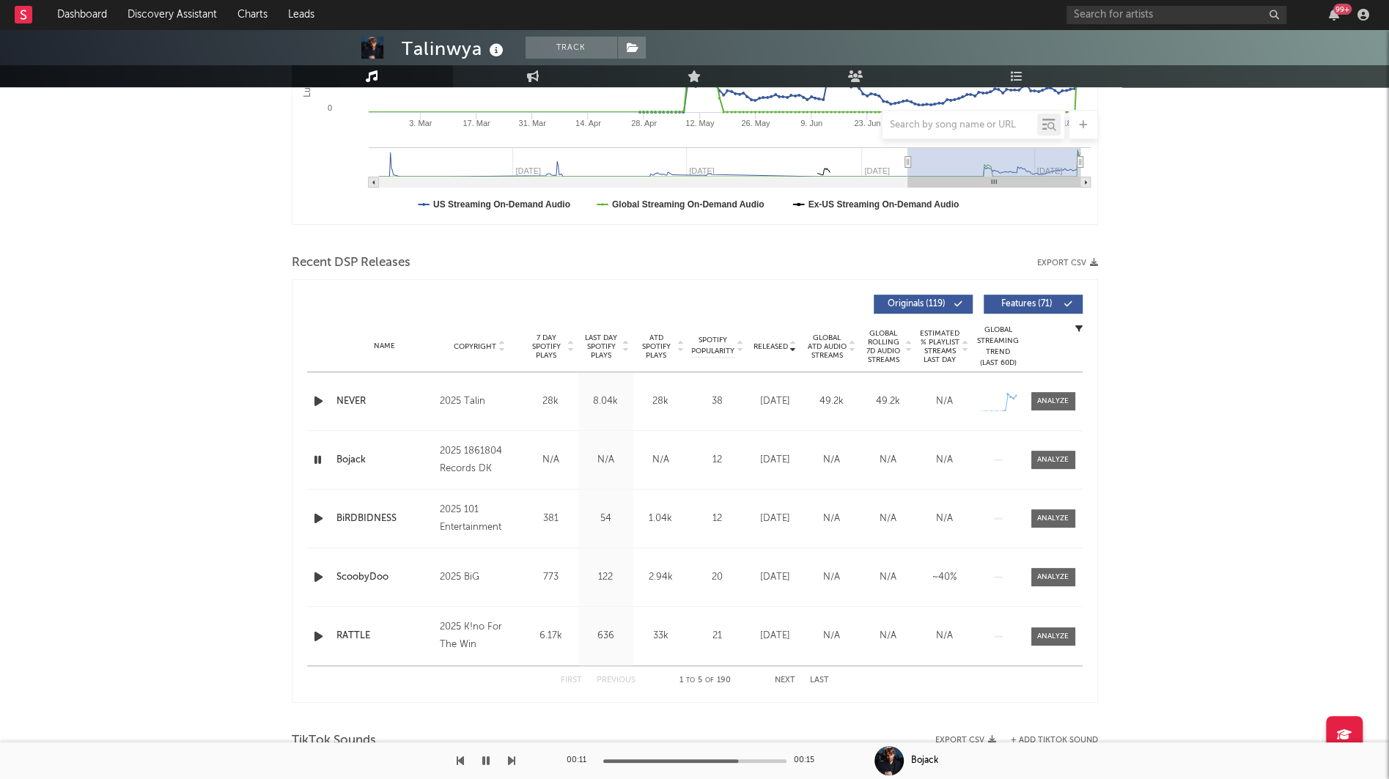
click at [317, 402] on icon "button" at bounding box center [318, 401] width 15 height 18
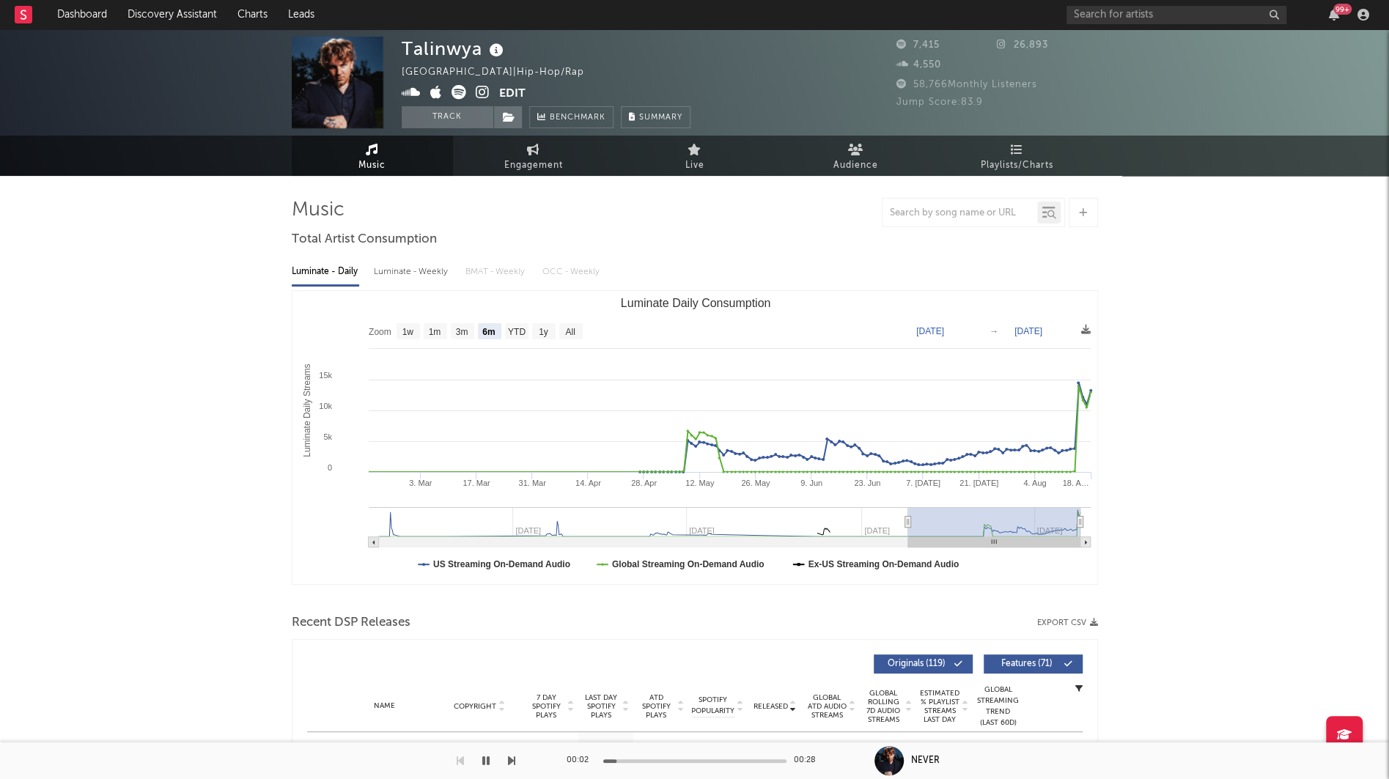
click at [476, 85] on icon at bounding box center [483, 92] width 14 height 15
